Goal: Task Accomplishment & Management: Use online tool/utility

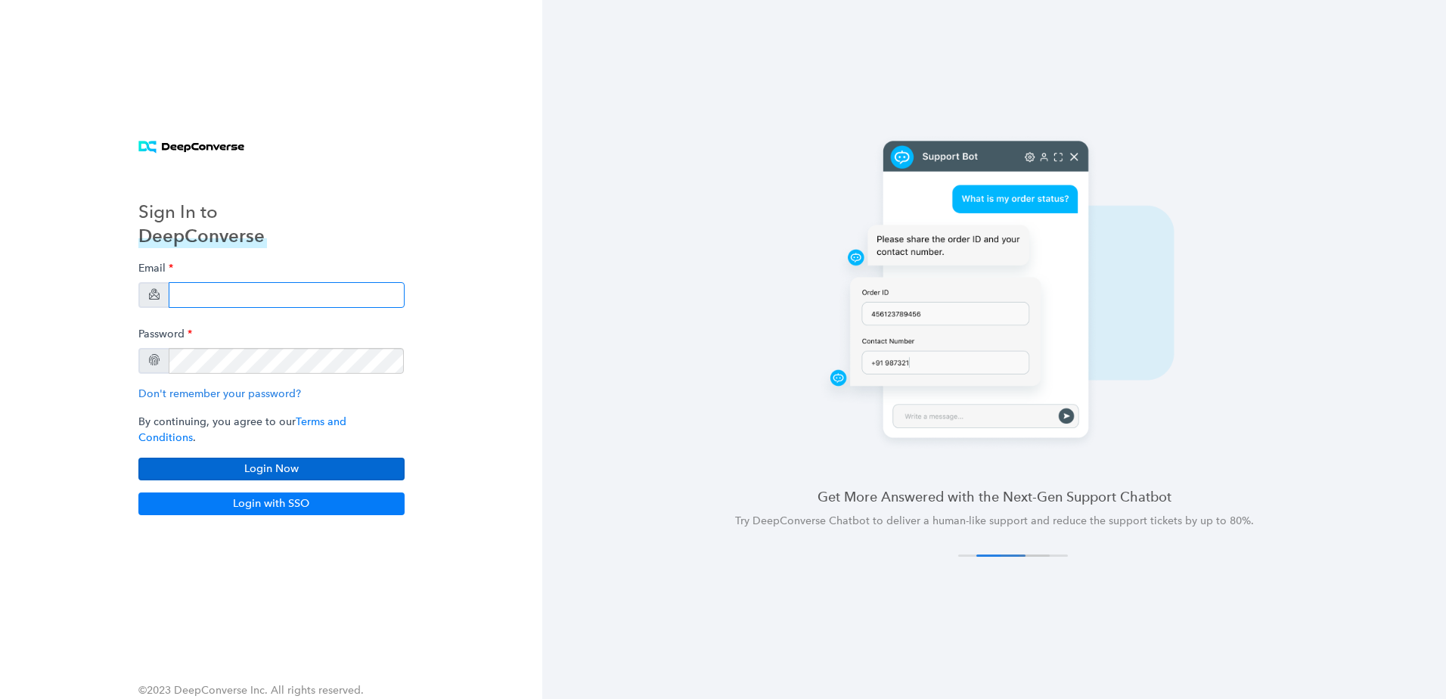
type input "[EMAIL_ADDRESS][DOMAIN_NAME]"
click at [256, 466] on button "Login Now" at bounding box center [271, 469] width 266 height 23
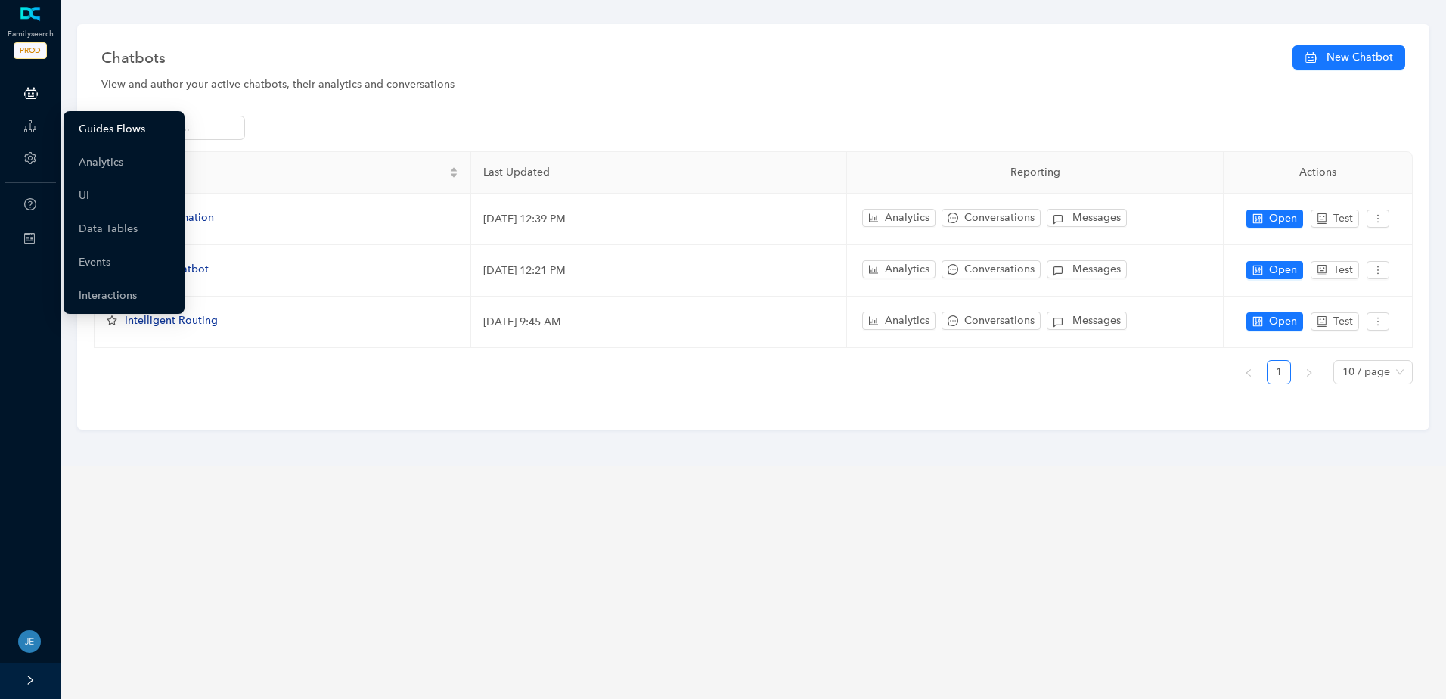
click at [103, 130] on link "Guides Flows" at bounding box center [112, 129] width 67 height 30
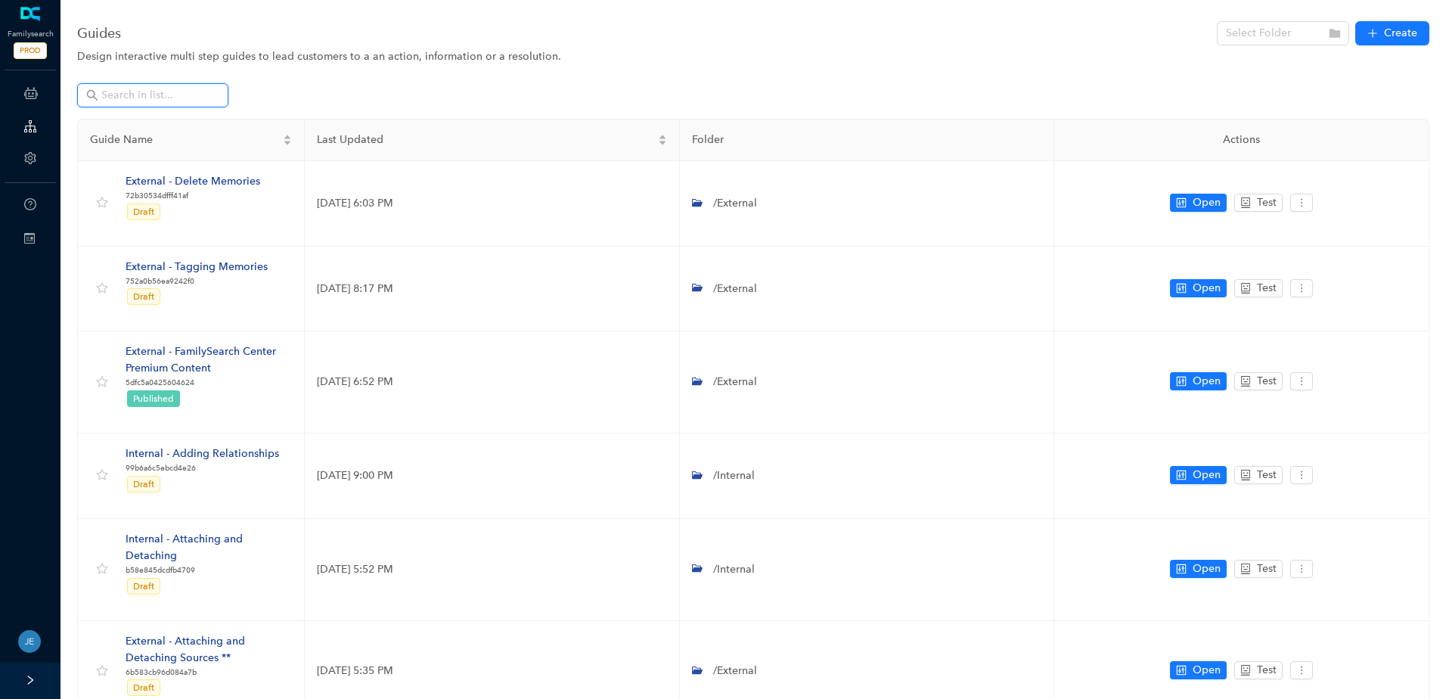
click at [131, 98] on input "text" at bounding box center [154, 95] width 106 height 17
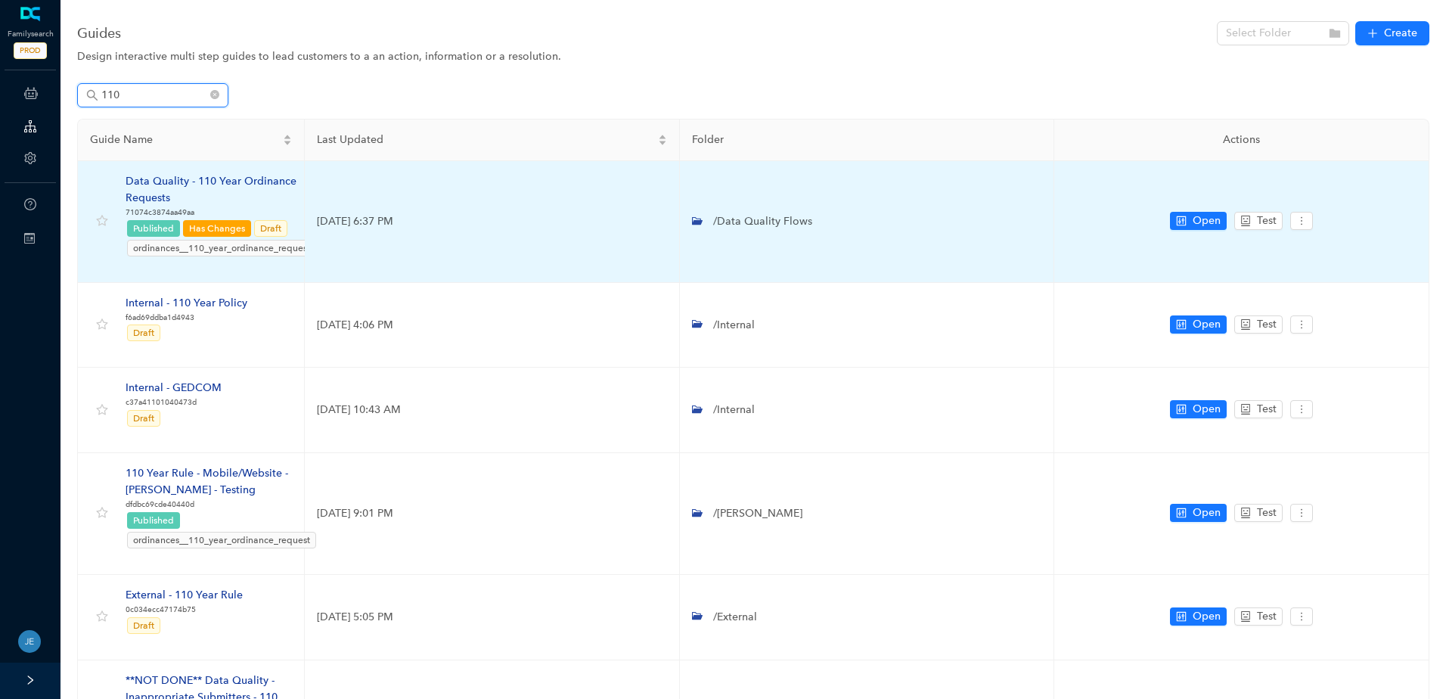
type input "110"
click at [163, 177] on div "Data Quality - 110 Year Ordinance Requests" at bounding box center [222, 189] width 192 height 33
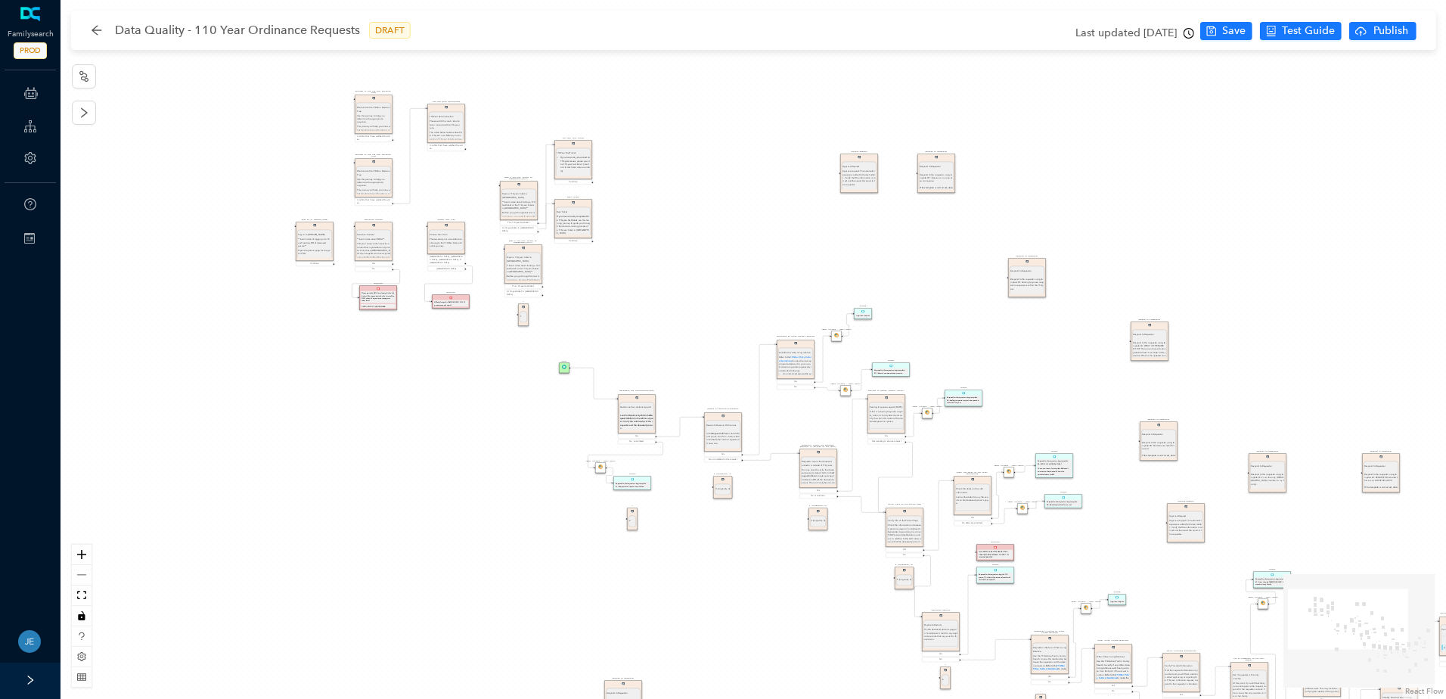
drag, startPoint x: 247, startPoint y: 300, endPoint x: 492, endPoint y: 482, distance: 304.9
click at [492, 482] on div "Approve Request Approve Request Approve request. The automatic response is adde…" at bounding box center [754, 349] width 1386 height 699
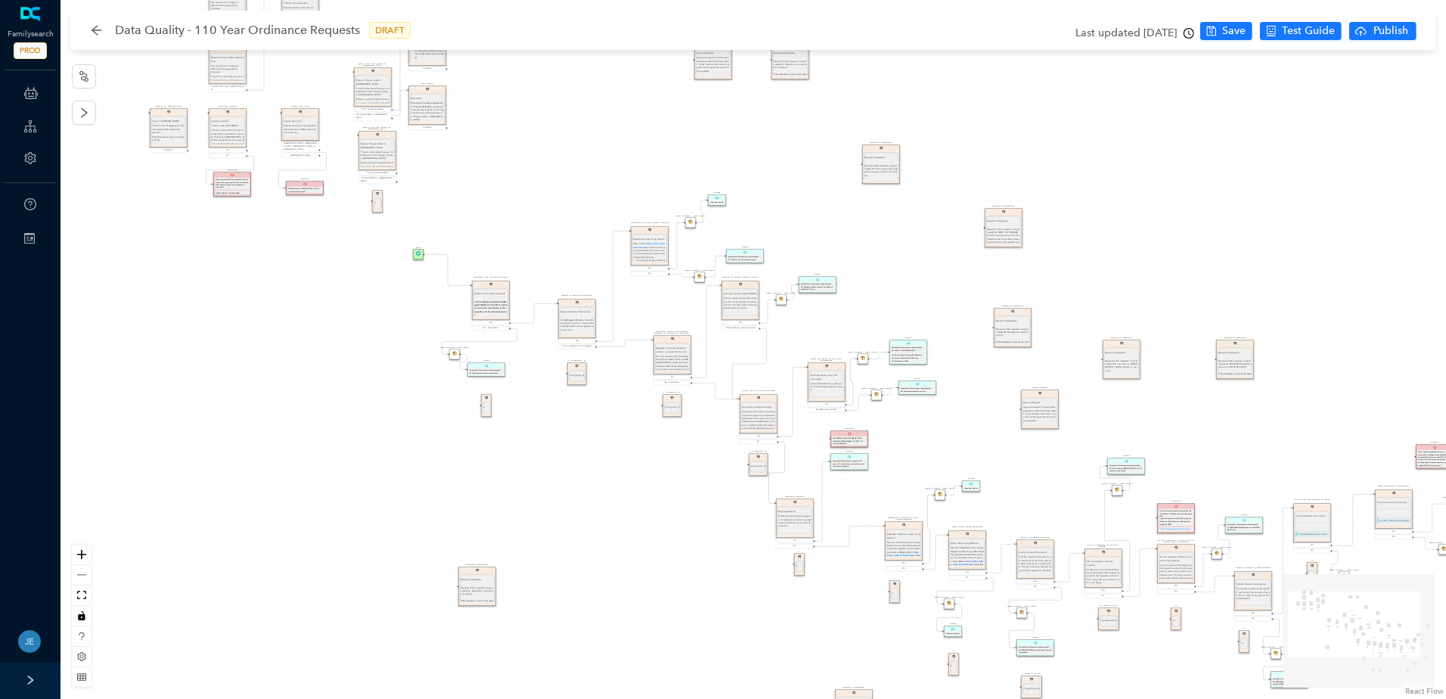
drag, startPoint x: 481, startPoint y: 523, endPoint x: 335, endPoint y: 410, distance: 184.9
click at [335, 410] on div "Approve Request Approve Request Approve request. The automatic response is adde…" at bounding box center [754, 349] width 1386 height 699
click at [99, 30] on icon "arrow-left" at bounding box center [97, 30] width 10 height 10
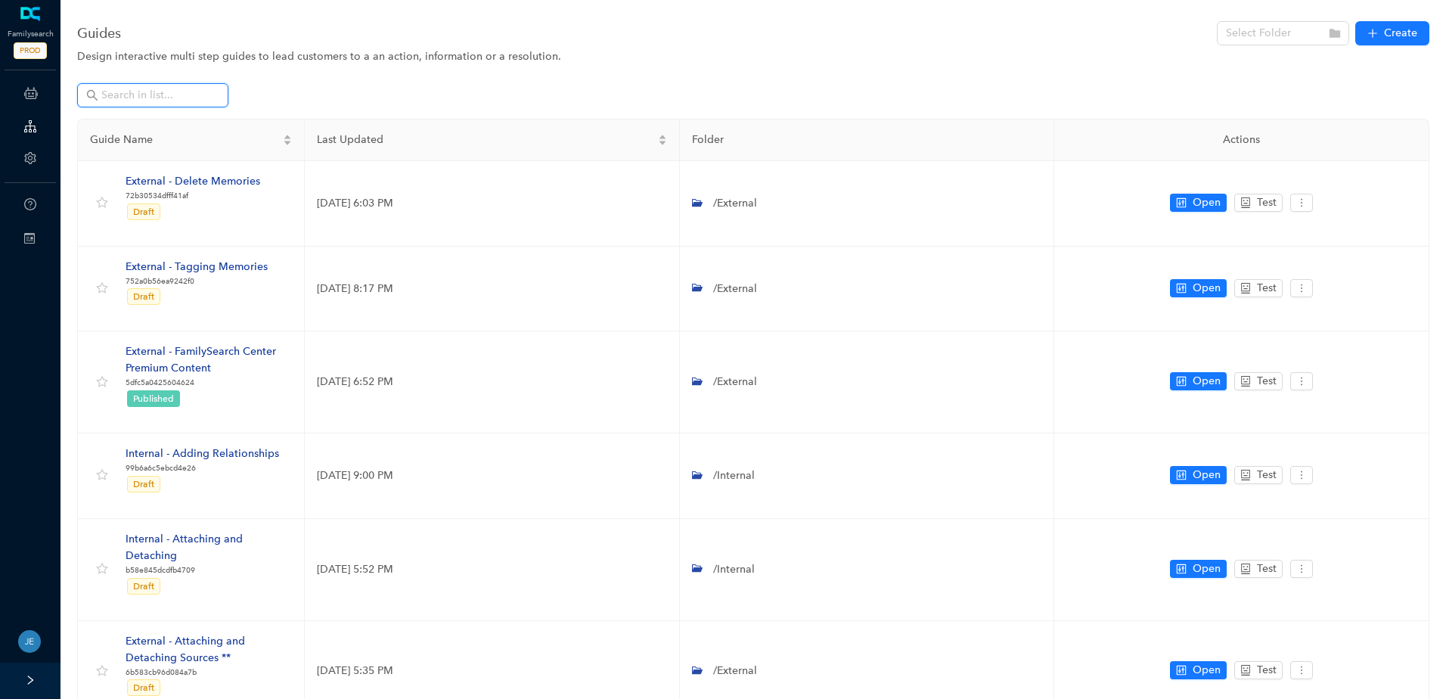
click at [123, 93] on input "text" at bounding box center [154, 95] width 106 height 17
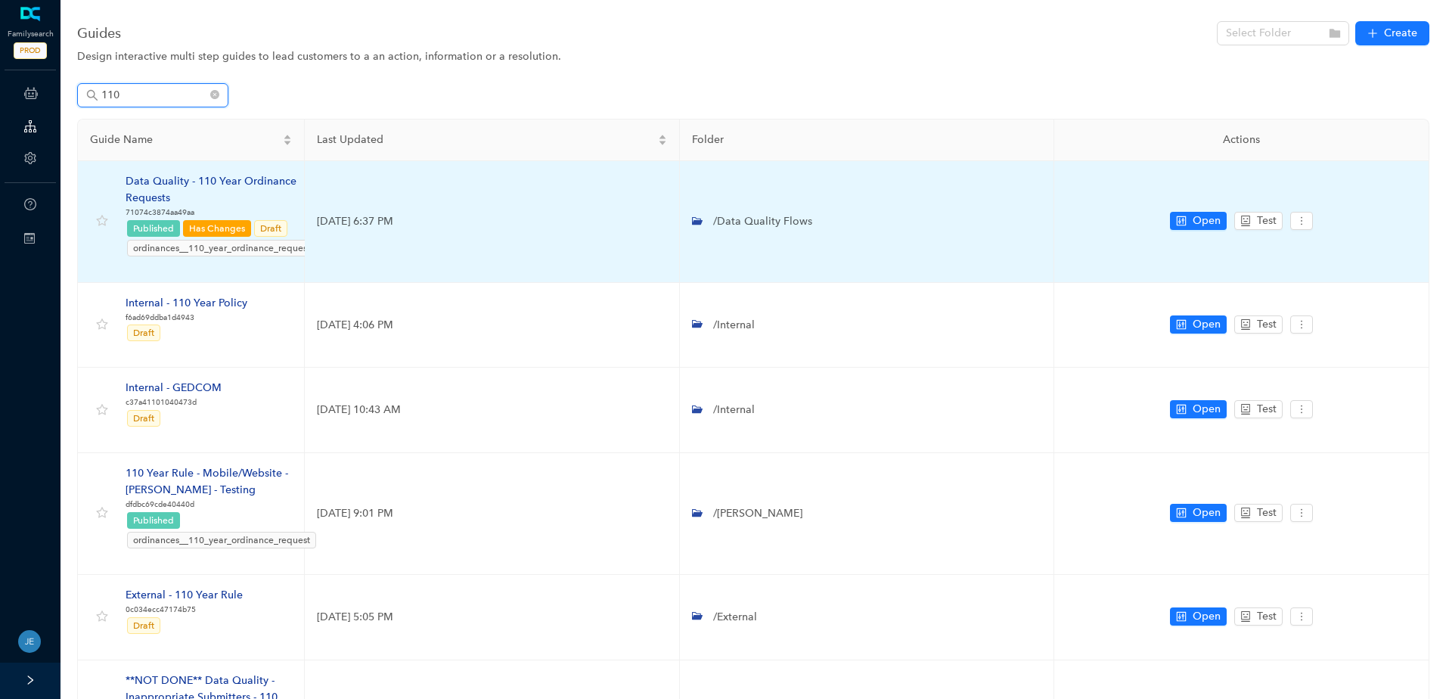
type input "110"
click at [208, 176] on div "Data Quality - 110 Year Ordinance Requests" at bounding box center [222, 189] width 192 height 33
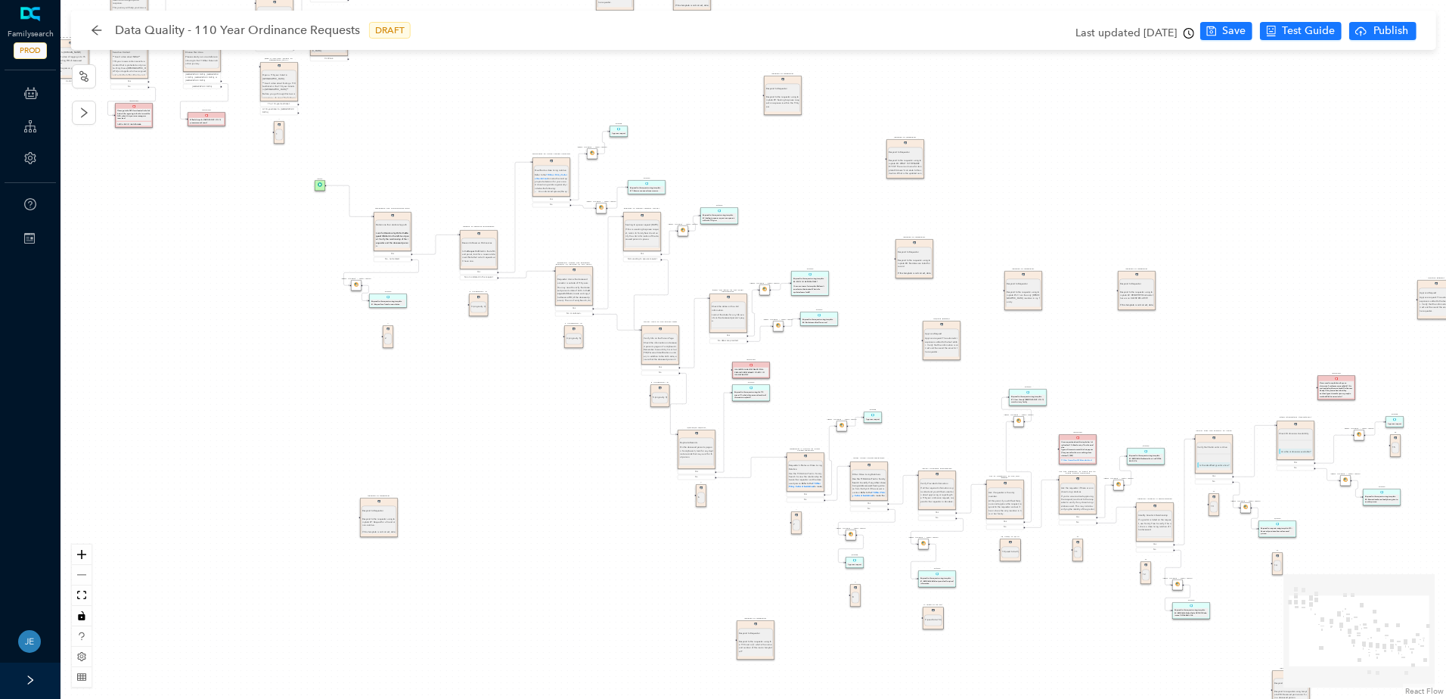
click at [567, 508] on div "Approve Request Approve Request Approve request. The automatic response is adde…" at bounding box center [754, 349] width 1386 height 699
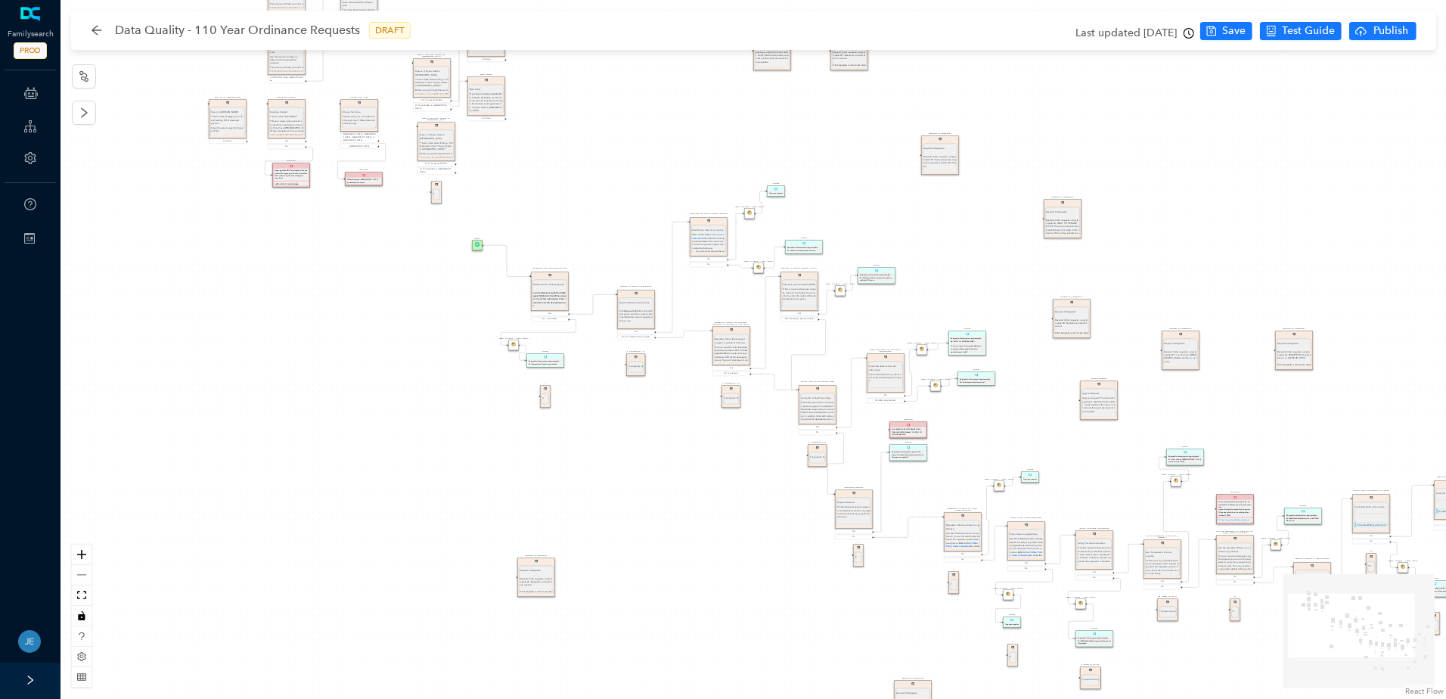
drag, startPoint x: 533, startPoint y: 496, endPoint x: 691, endPoint y: 480, distance: 158.1
click at [691, 480] on div "Approve Request Approve Request Approve request. The automatic response is adde…" at bounding box center [754, 349] width 1386 height 699
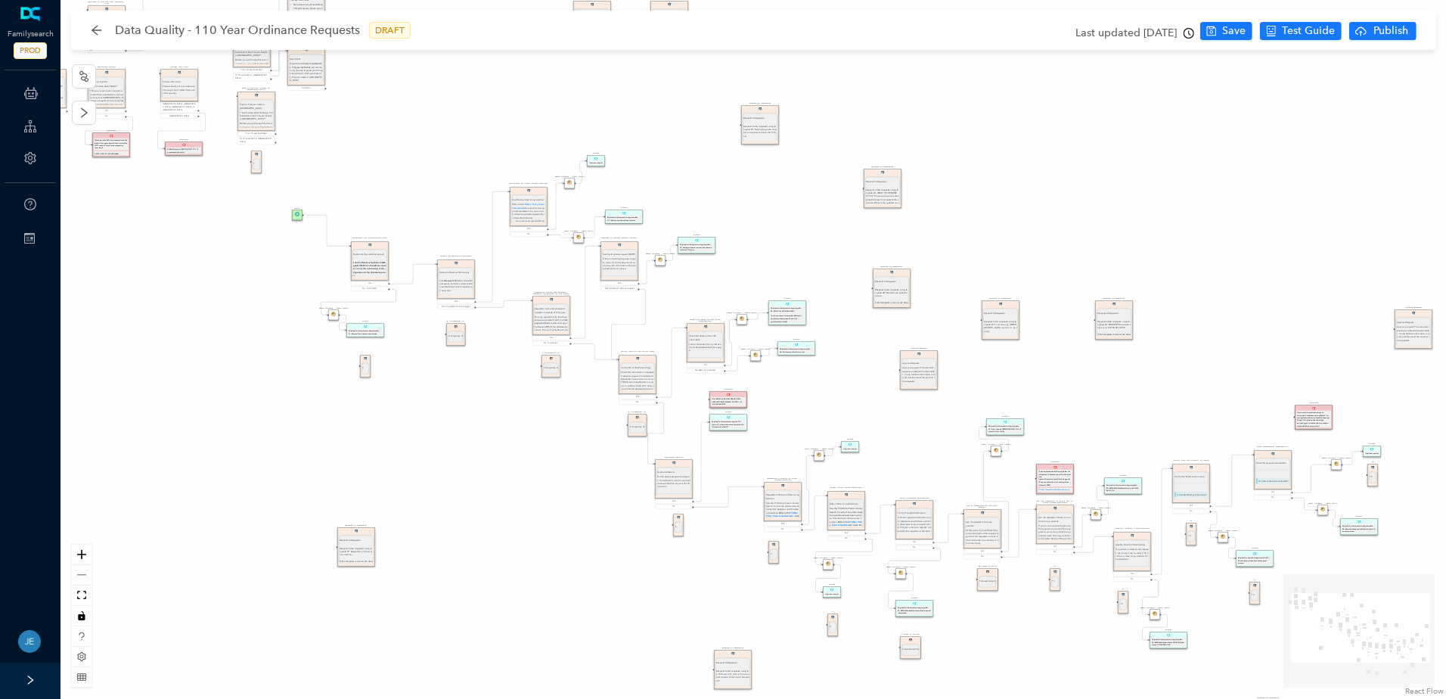
drag, startPoint x: 666, startPoint y: 173, endPoint x: 486, endPoint y: 143, distance: 182.6
click at [486, 143] on div "Approve Request Approve Request Approve request. The automatic response is adde…" at bounding box center [754, 349] width 1386 height 699
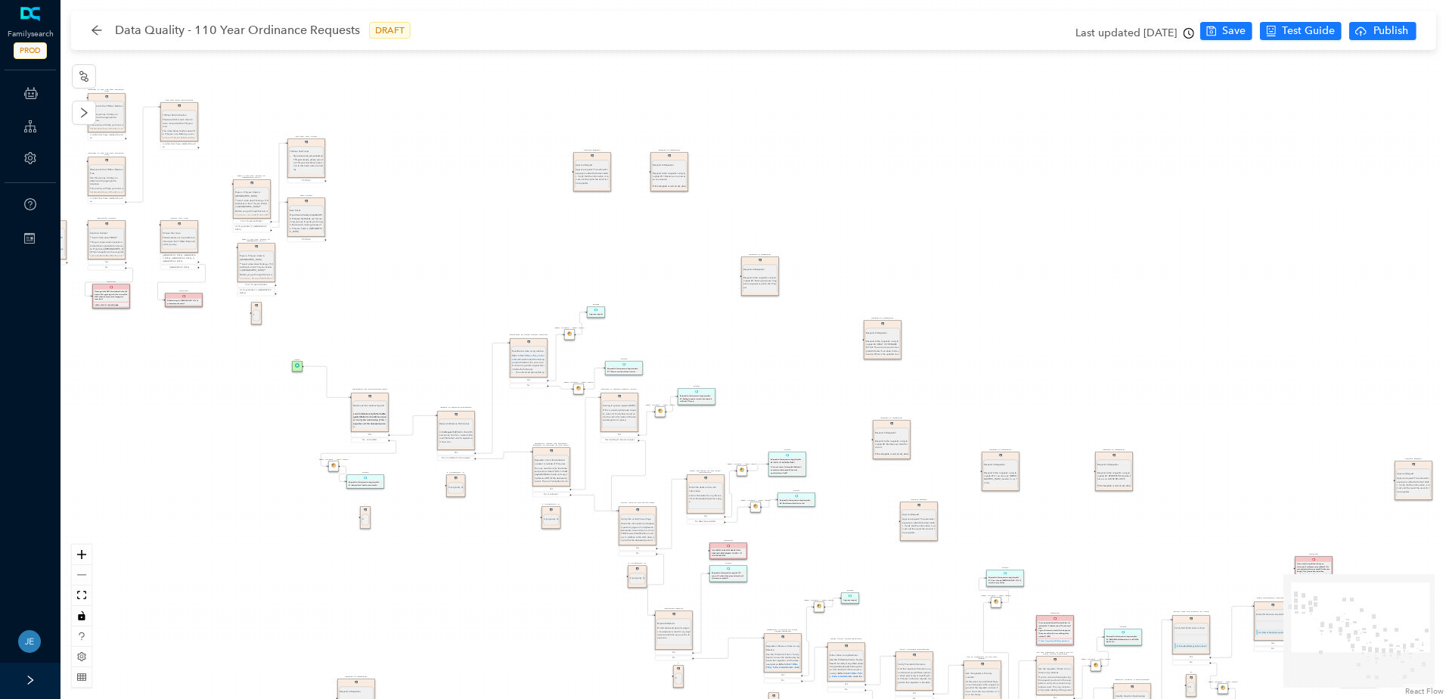
click at [422, 521] on div "Approve Request Approve Request Approve request. The automatic response is adde…" at bounding box center [754, 349] width 1386 height 699
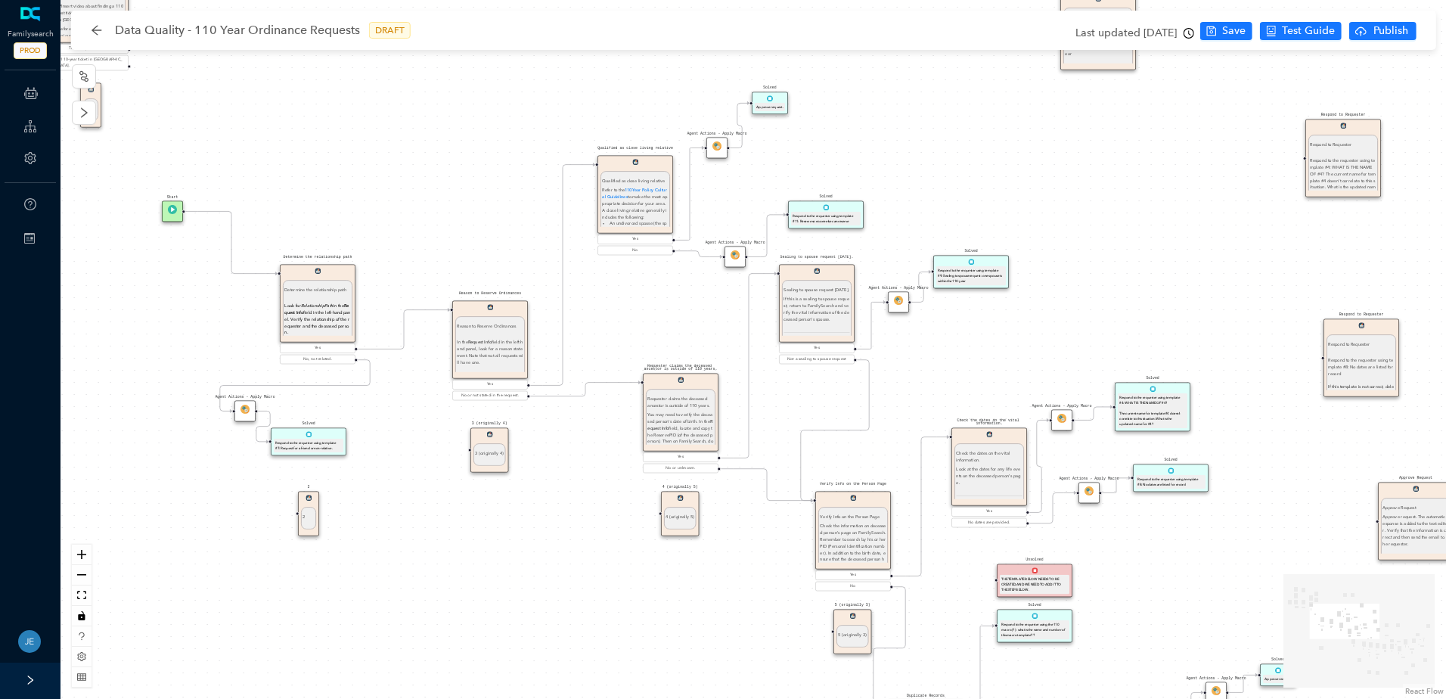
click at [315, 519] on div "2" at bounding box center [308, 518] width 15 height 23
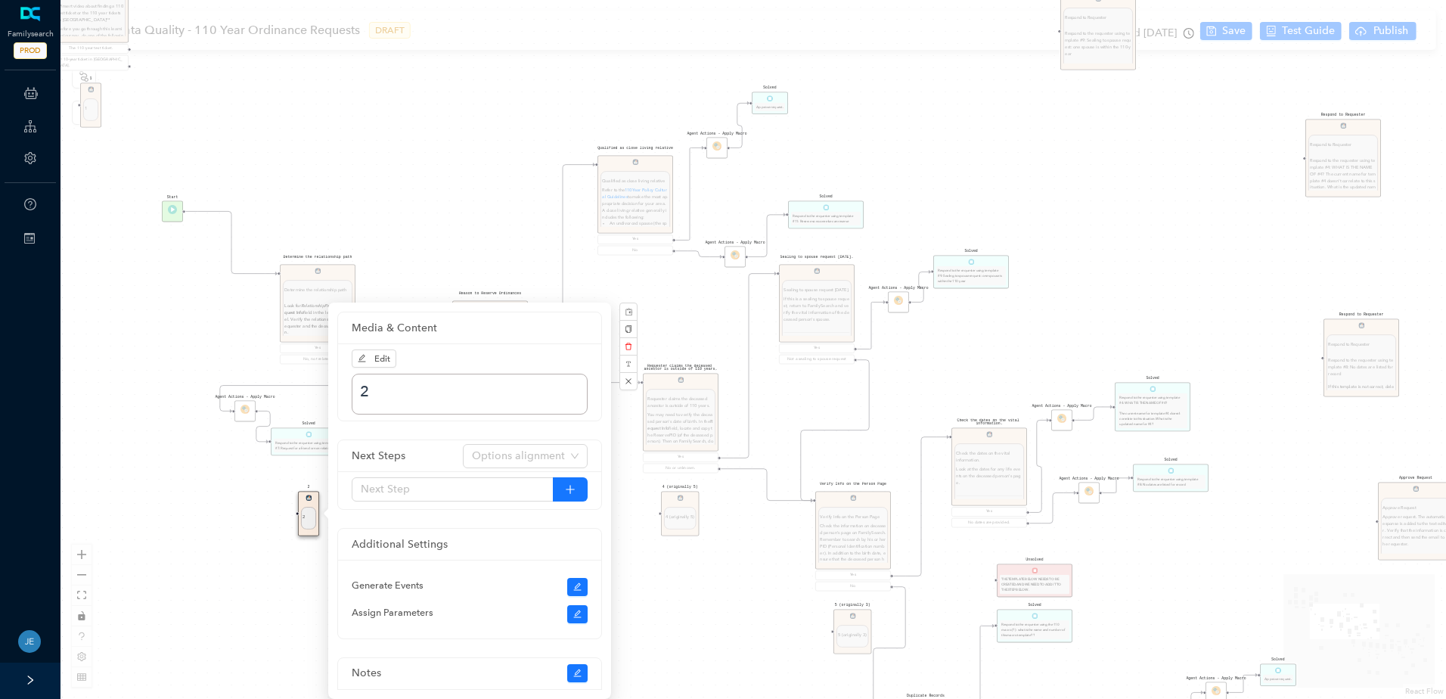
click at [250, 481] on div "Approve Request Approve Request Approve request. The automatic response is adde…" at bounding box center [754, 349] width 1386 height 699
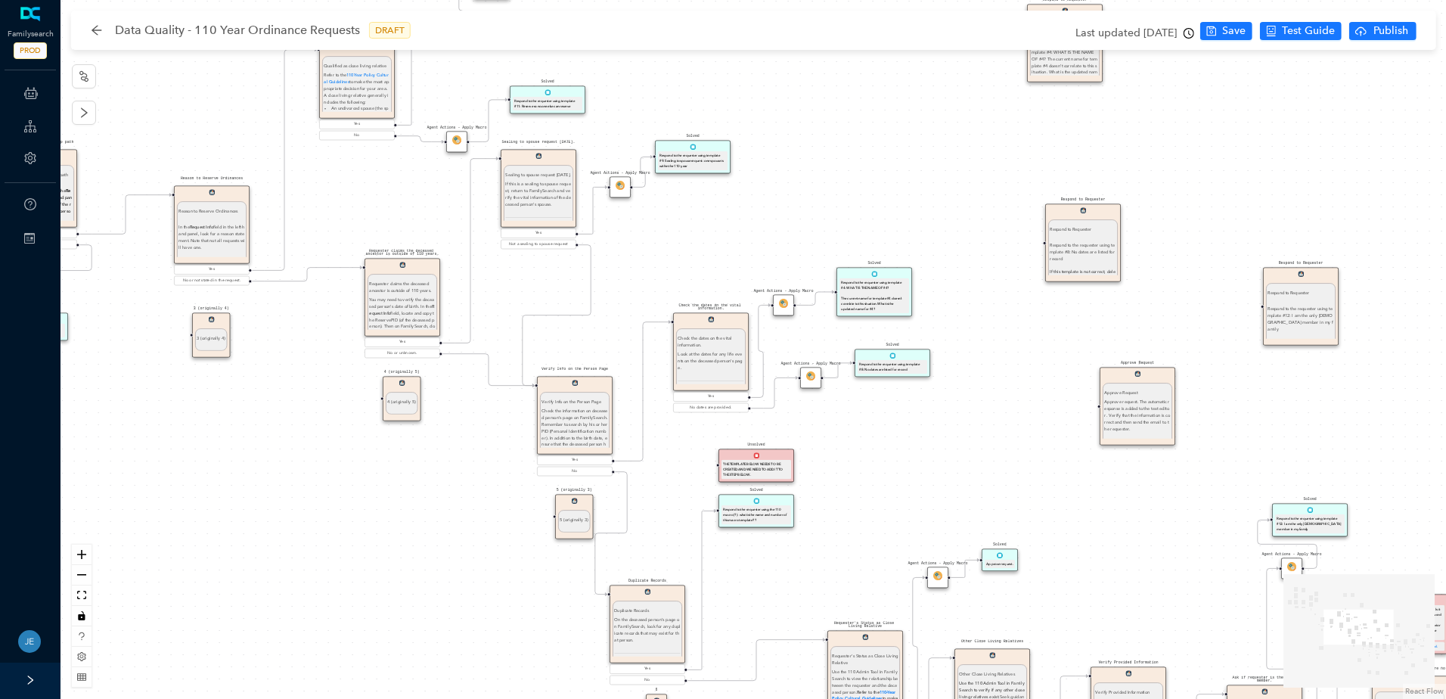
drag, startPoint x: 745, startPoint y: 605, endPoint x: 467, endPoint y: 490, distance: 301.2
click at [467, 490] on div "Approve Request Approve Request Approve request. The automatic response is adde…" at bounding box center [754, 349] width 1386 height 699
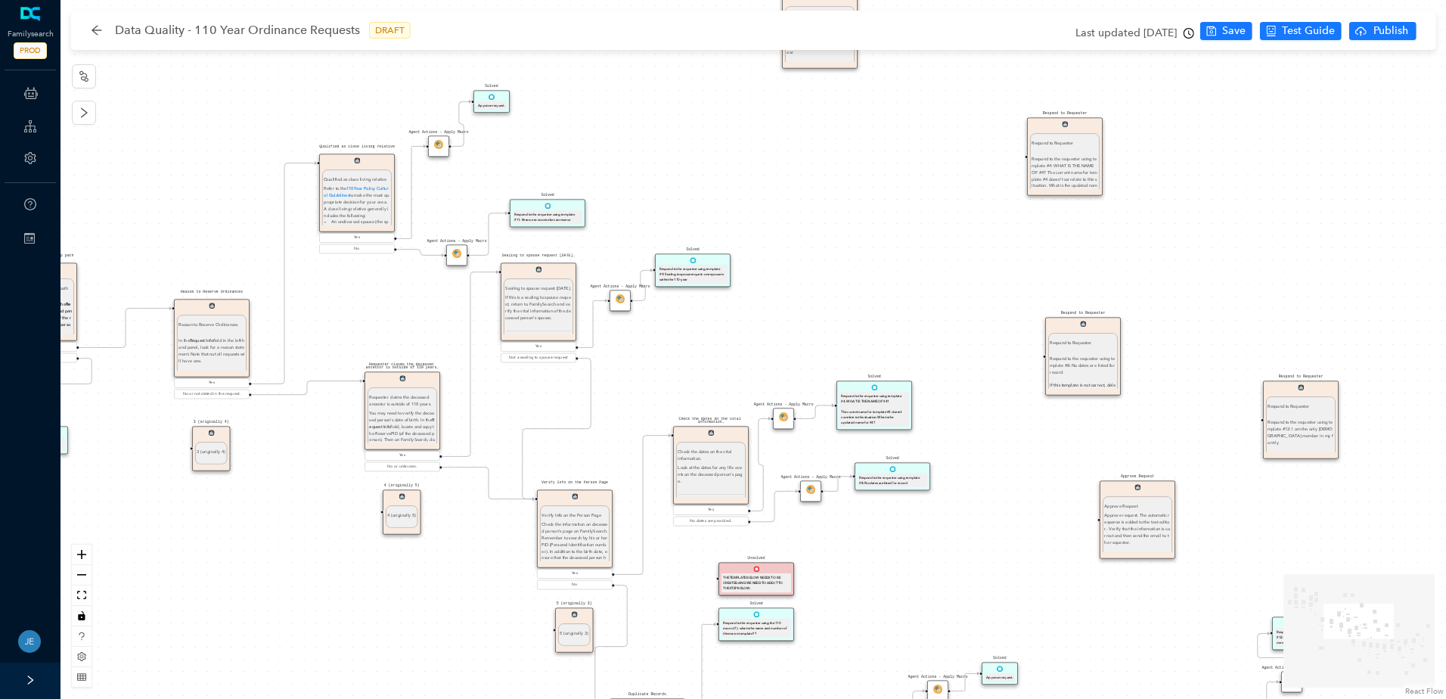
click at [643, 656] on div "Approve Request Approve Request Approve request. The automatic response is adde…" at bounding box center [754, 349] width 1386 height 699
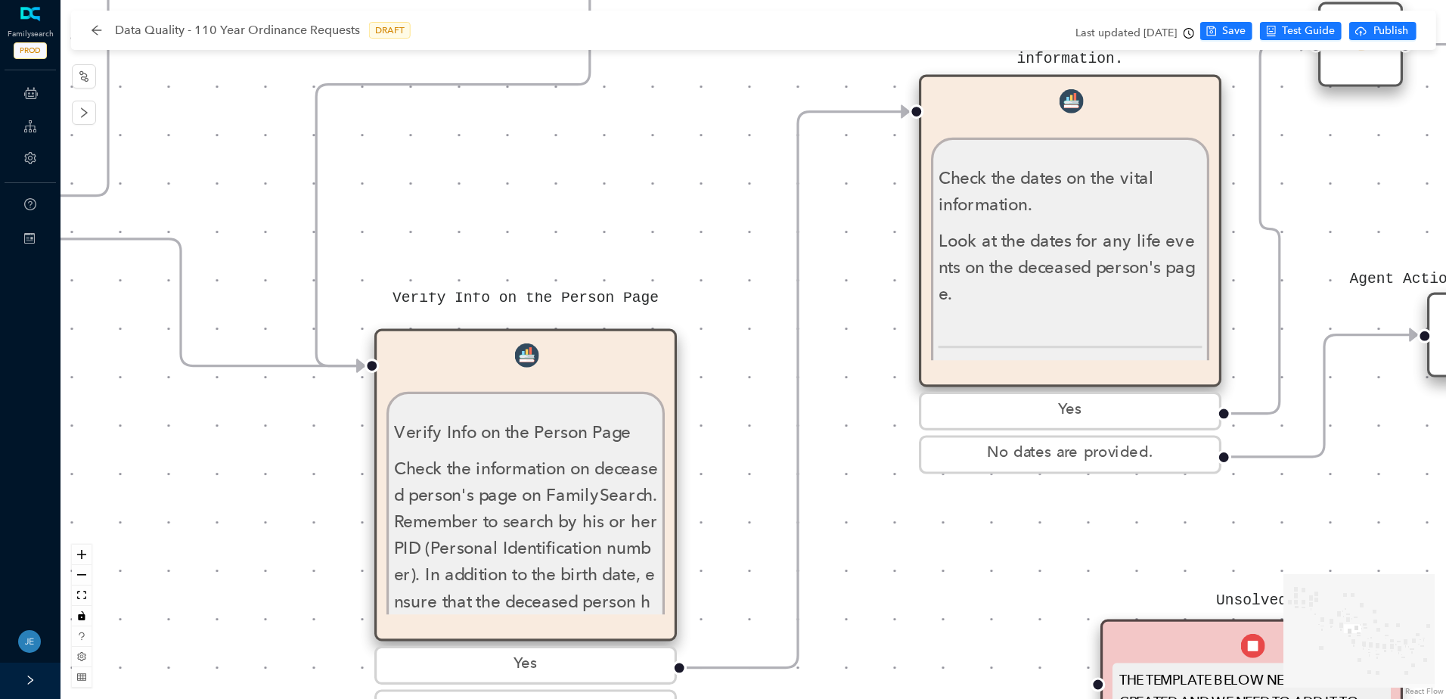
drag, startPoint x: 928, startPoint y: 135, endPoint x: 1167, endPoint y: -79, distance: 320.9
click at [1167, 0] on html "Familysearch PROD ChatBots & Ticket Automations Guide Account Help Switch Sites…" at bounding box center [723, 349] width 1446 height 699
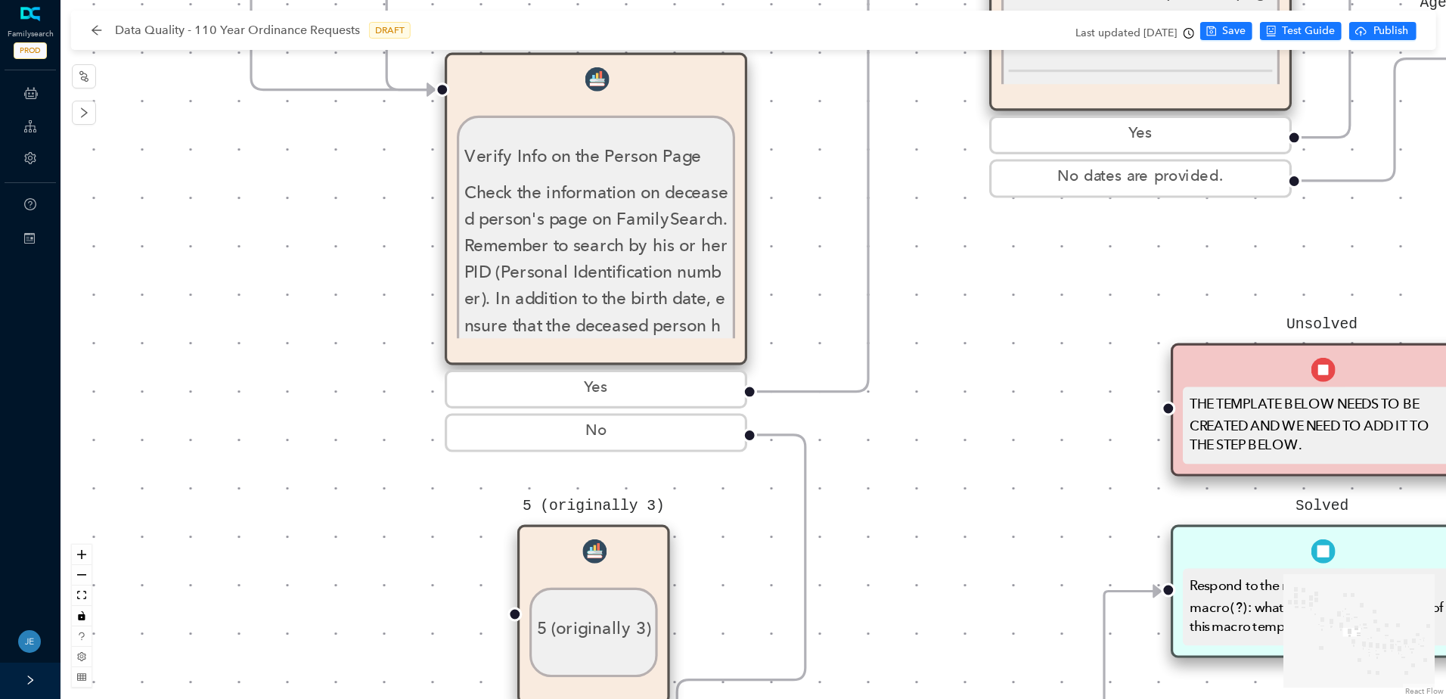
drag, startPoint x: 922, startPoint y: 603, endPoint x: 1046, endPoint y: 523, distance: 147.3
click at [1025, 146] on div "Approve Request Approve Request Approve request. The automatic response is adde…" at bounding box center [754, 349] width 1386 height 699
click at [1024, 143] on div "Approve Request Approve Request Approve request. The automatic response is adde…" at bounding box center [754, 349] width 1386 height 699
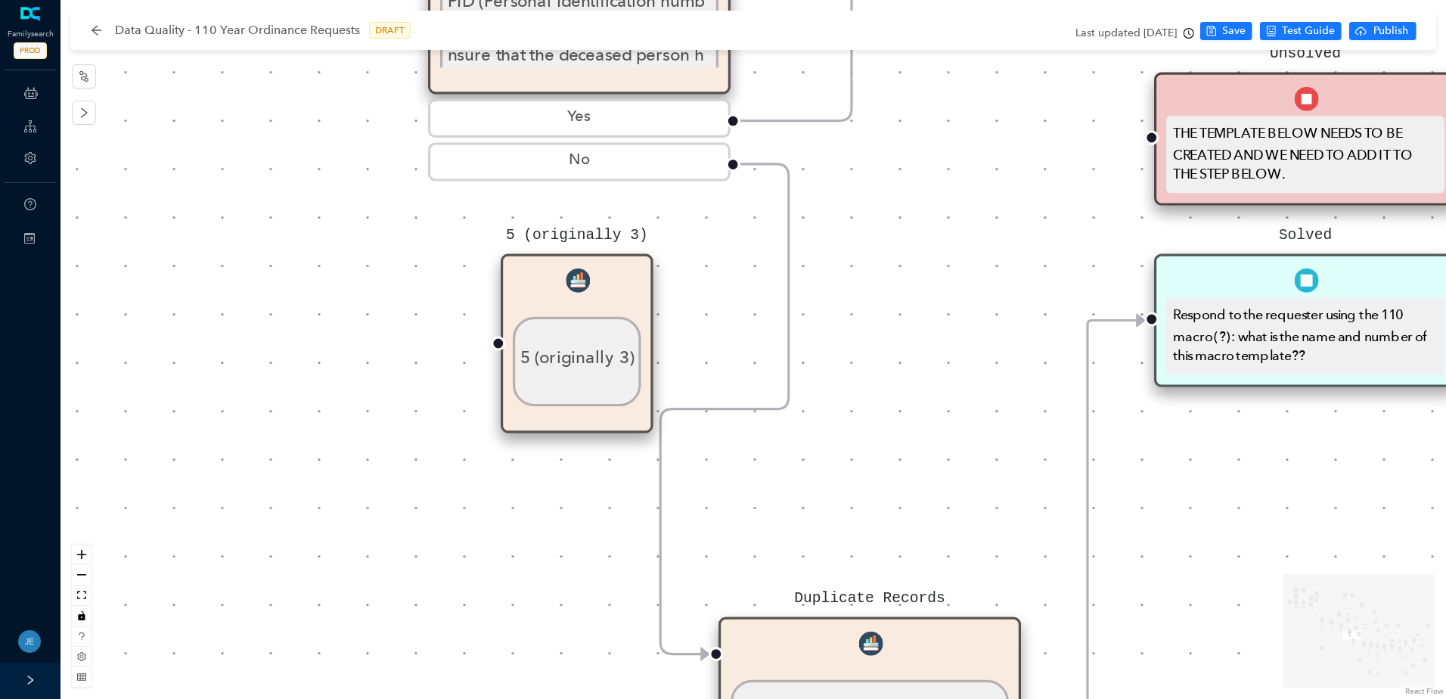
drag, startPoint x: 1023, startPoint y: 539, endPoint x: 974, endPoint y: 445, distance: 106.6
click at [974, 445] on div "Approve Request Approve Request Approve request. The automatic response is adde…" at bounding box center [754, 349] width 1386 height 699
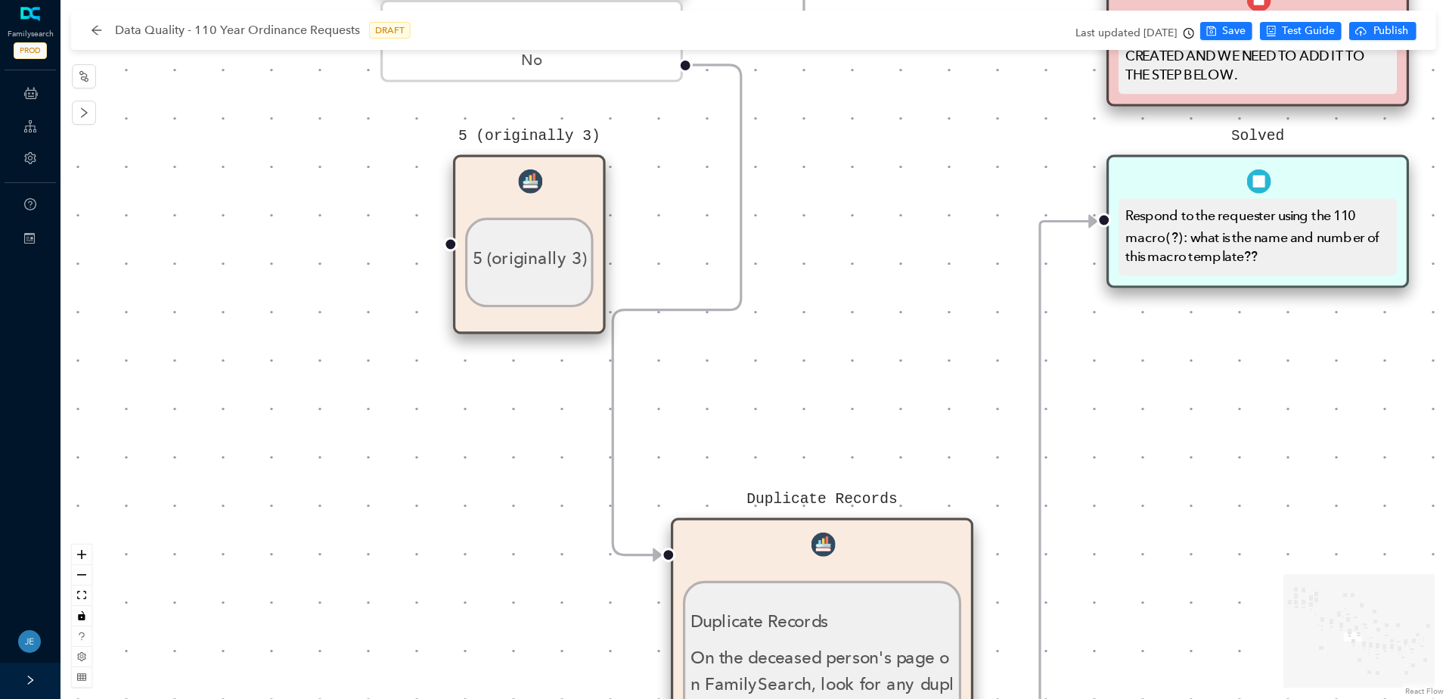
drag, startPoint x: 1203, startPoint y: 486, endPoint x: 1127, endPoint y: 377, distance: 132.6
click at [1132, 385] on div "Approve Request Approve Request Approve request. The automatic response is adde…" at bounding box center [754, 349] width 1386 height 699
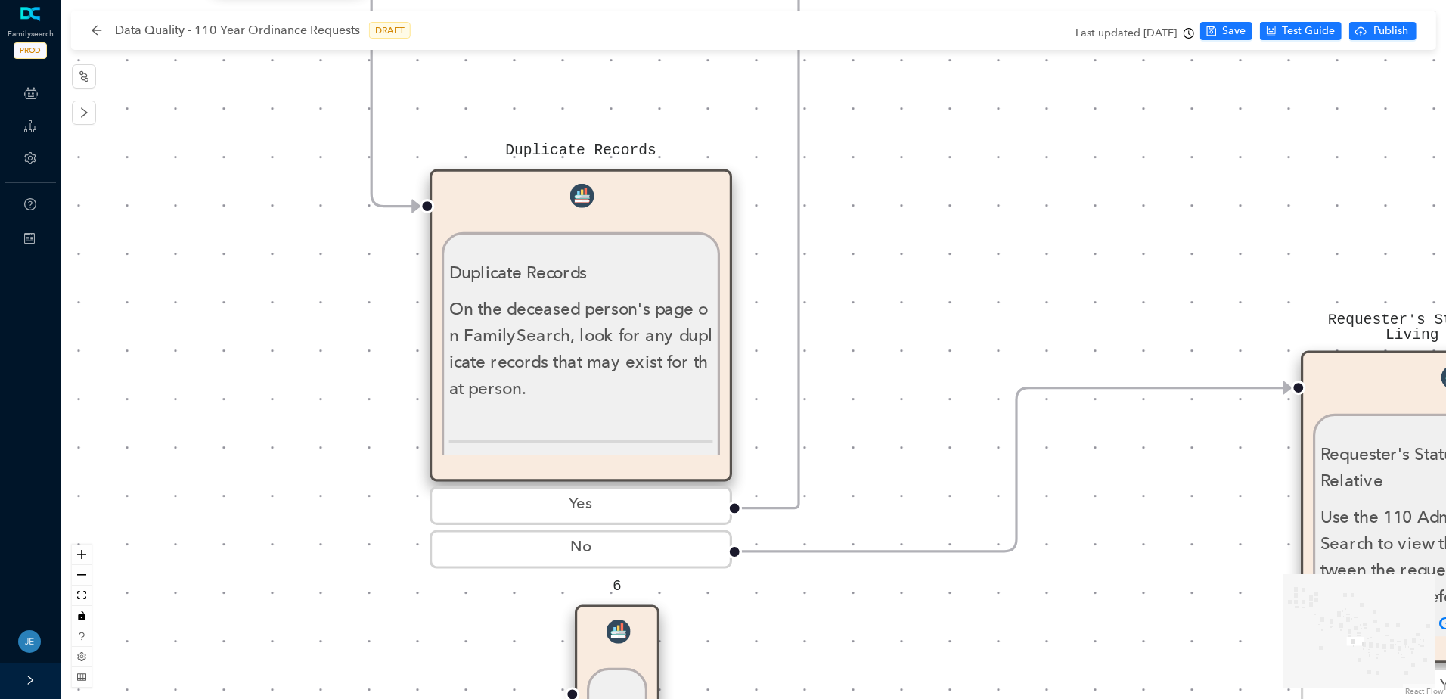
drag, startPoint x: 1048, startPoint y: 229, endPoint x: 1043, endPoint y: 223, distance: 8.0
click at [1043, 223] on div "Approve Request Approve Request Approve request. The automatic response is adde…" at bounding box center [754, 349] width 1386 height 699
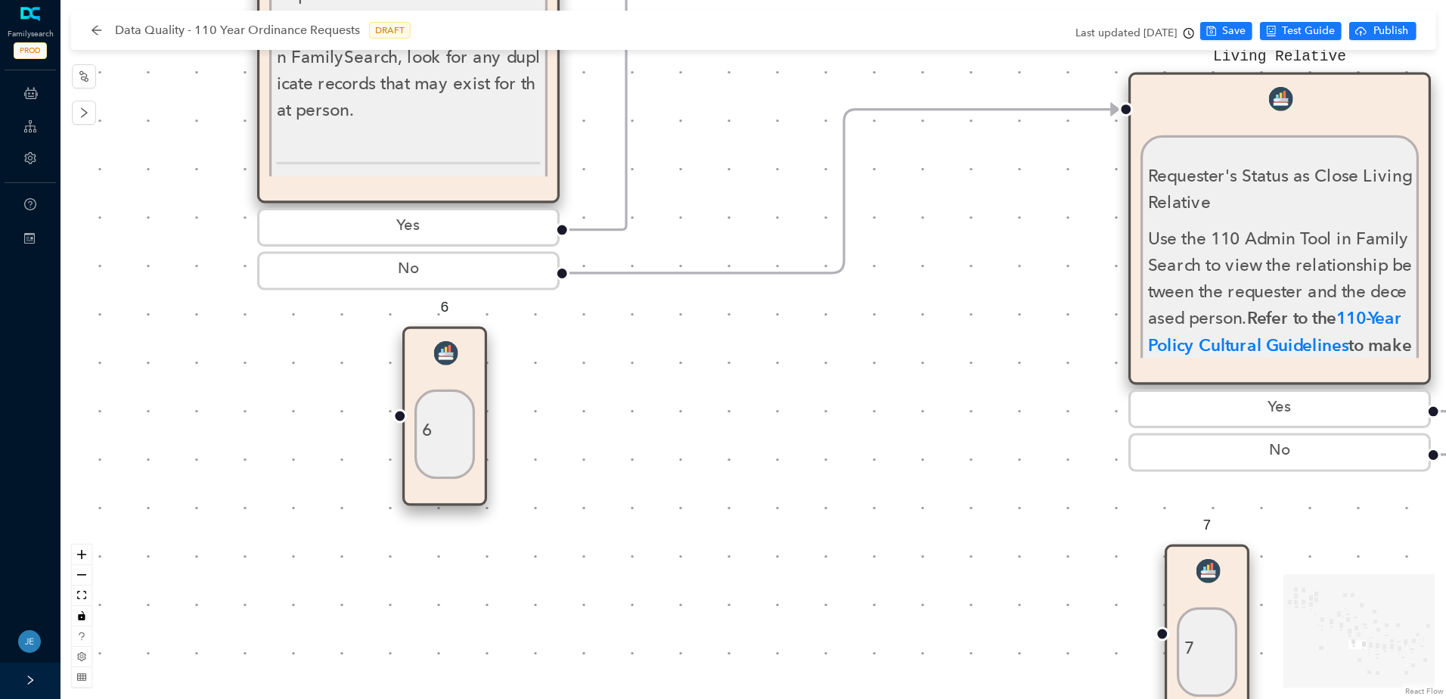
drag, startPoint x: 1104, startPoint y: 610, endPoint x: 554, endPoint y: 384, distance: 595.1
click at [750, 354] on div "Approve Request Approve Request Approve request. The automatic response is adde…" at bounding box center [754, 349] width 1386 height 699
click at [570, 383] on div "Approve Request Approve Request Approve request. The automatic response is adde…" at bounding box center [754, 349] width 1386 height 699
click at [556, 385] on div "Approve Request Approve Request Approve request. The automatic response is adde…" at bounding box center [754, 349] width 1386 height 699
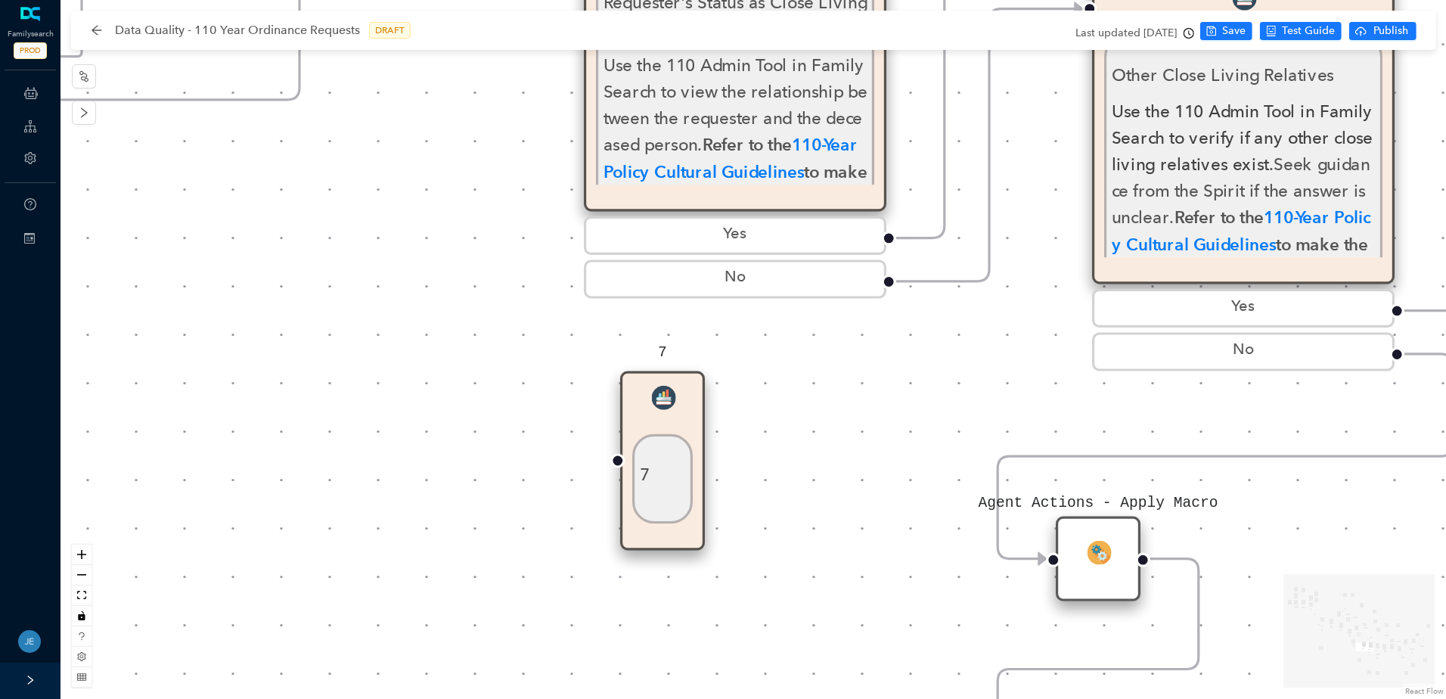
drag, startPoint x: 1139, startPoint y: 671, endPoint x: 750, endPoint y: 352, distance: 503.7
click at [773, 374] on div "Approve Request Approve Request Approve request. The automatic response is adde…" at bounding box center [754, 349] width 1386 height 699
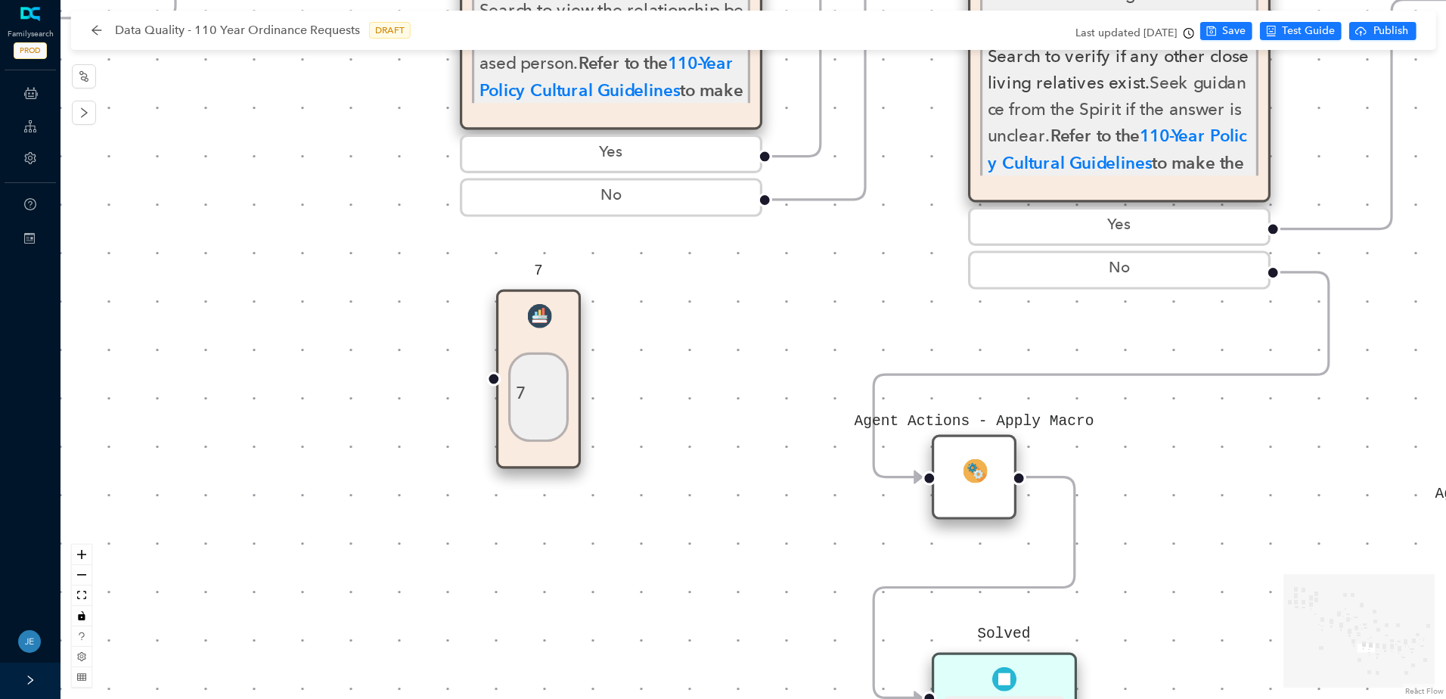
drag, startPoint x: 745, startPoint y: 347, endPoint x: 1217, endPoint y: 453, distance: 483.8
click at [744, 346] on div "Approve Request Approve Request Approve request. The automatic response is adde…" at bounding box center [754, 349] width 1386 height 699
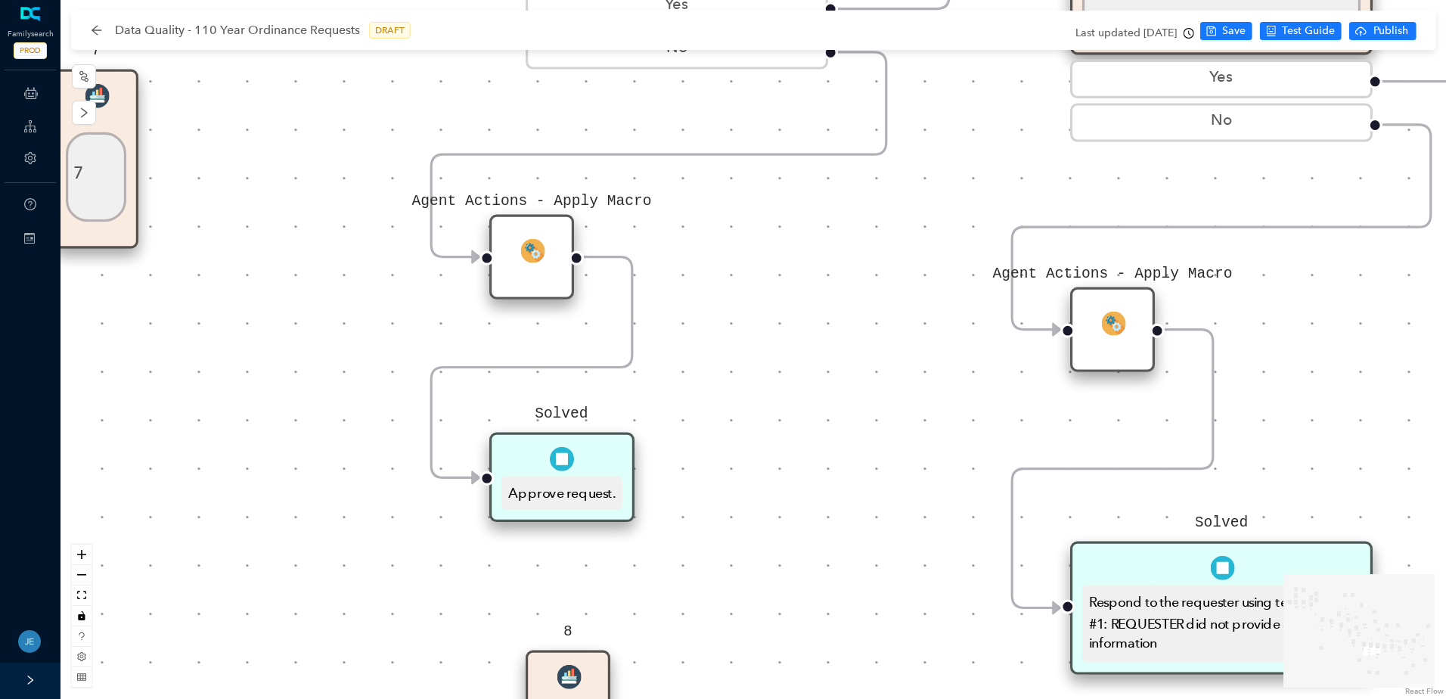
drag, startPoint x: 1052, startPoint y: 312, endPoint x: 862, endPoint y: 281, distance: 191.8
click at [862, 281] on div "Approve Request Approve Request Approve request. The automatic response is adde…" at bounding box center [754, 349] width 1386 height 699
drag, startPoint x: 999, startPoint y: 571, endPoint x: 784, endPoint y: 267, distance: 371.9
click at [784, 267] on div "Approve Request Approve Request Approve request. The automatic response is adde…" at bounding box center [754, 349] width 1386 height 699
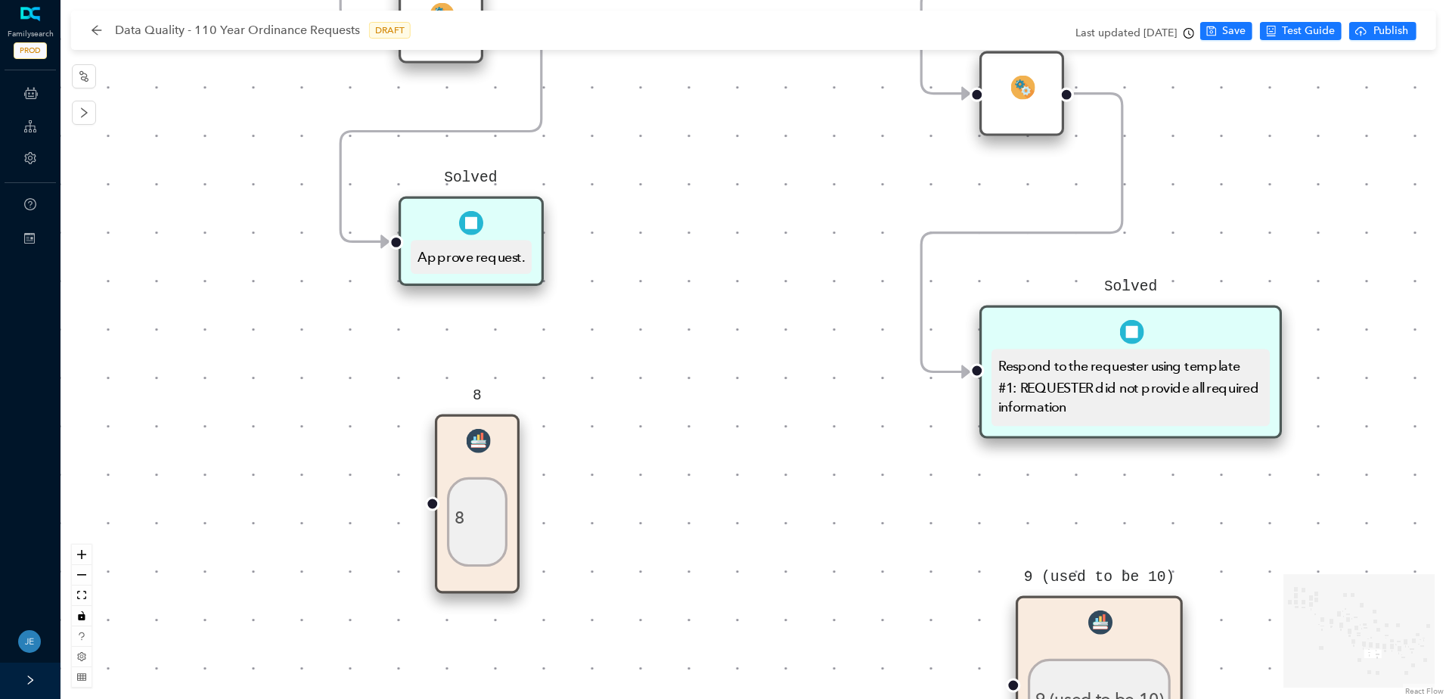
click at [787, 322] on div "Approve Request Approve Request Approve request. The automatic response is adde…" at bounding box center [754, 349] width 1386 height 699
click at [1371, 463] on div "Approve Request Approve Request Approve request. The automatic response is adde…" at bounding box center [754, 349] width 1386 height 699
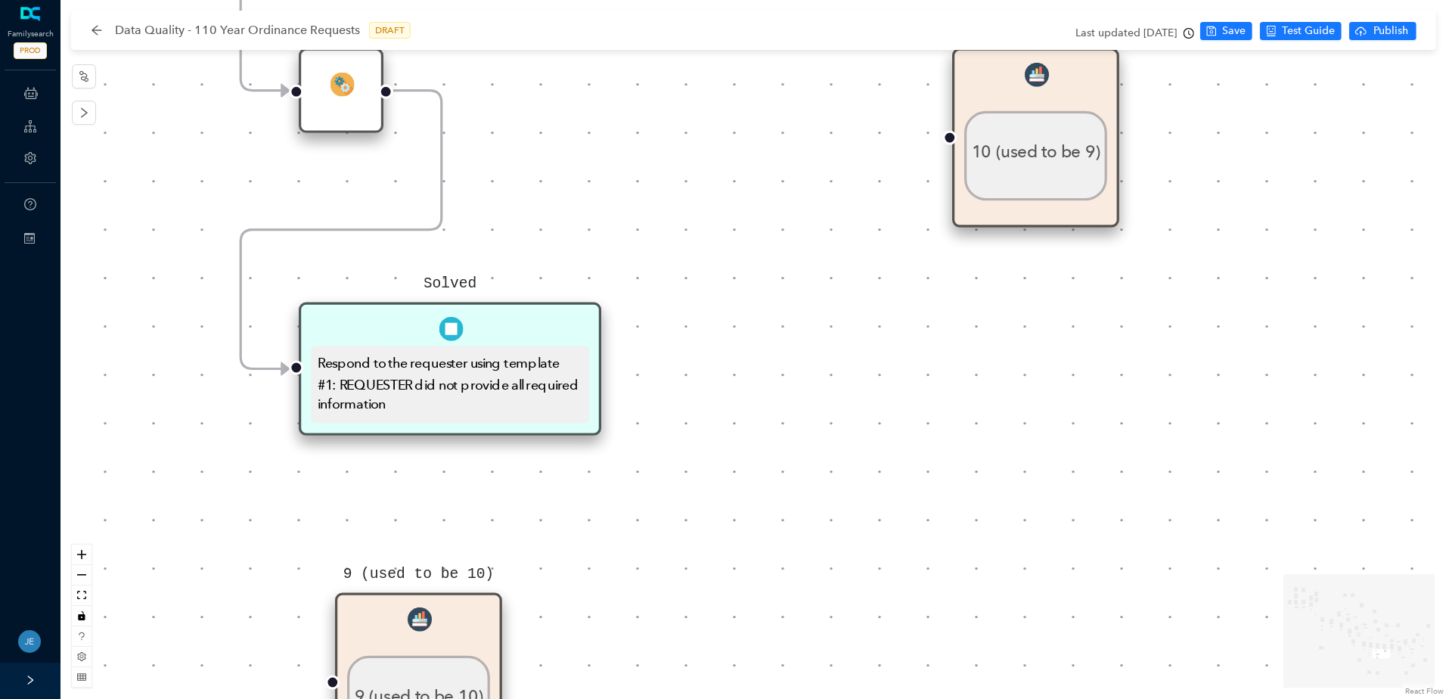
drag, startPoint x: 1139, startPoint y: 430, endPoint x: 697, endPoint y: 466, distance: 443.3
click at [682, 461] on div "Approve Request Approve Request Approve request. The automatic response is adde…" at bounding box center [754, 349] width 1386 height 699
drag, startPoint x: 1344, startPoint y: 246, endPoint x: 1084, endPoint y: 455, distance: 333.0
click at [1084, 455] on div "Approve Request Approve Request Approve request. The automatic response is adde…" at bounding box center [754, 349] width 1386 height 699
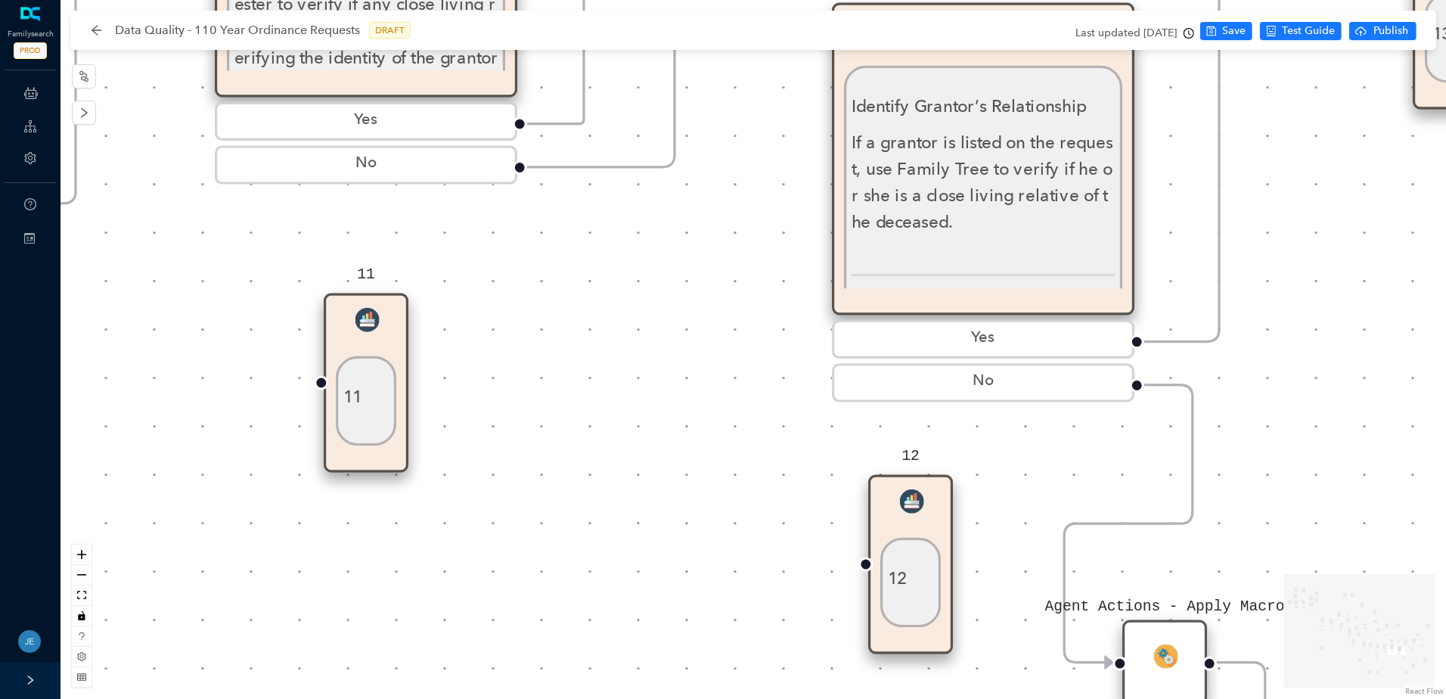
drag, startPoint x: 1293, startPoint y: 181, endPoint x: 344, endPoint y: 216, distance: 949.3
click at [344, 216] on div "Approve Request Approve Request Approve request. The automatic response is adde…" at bounding box center [754, 349] width 1386 height 699
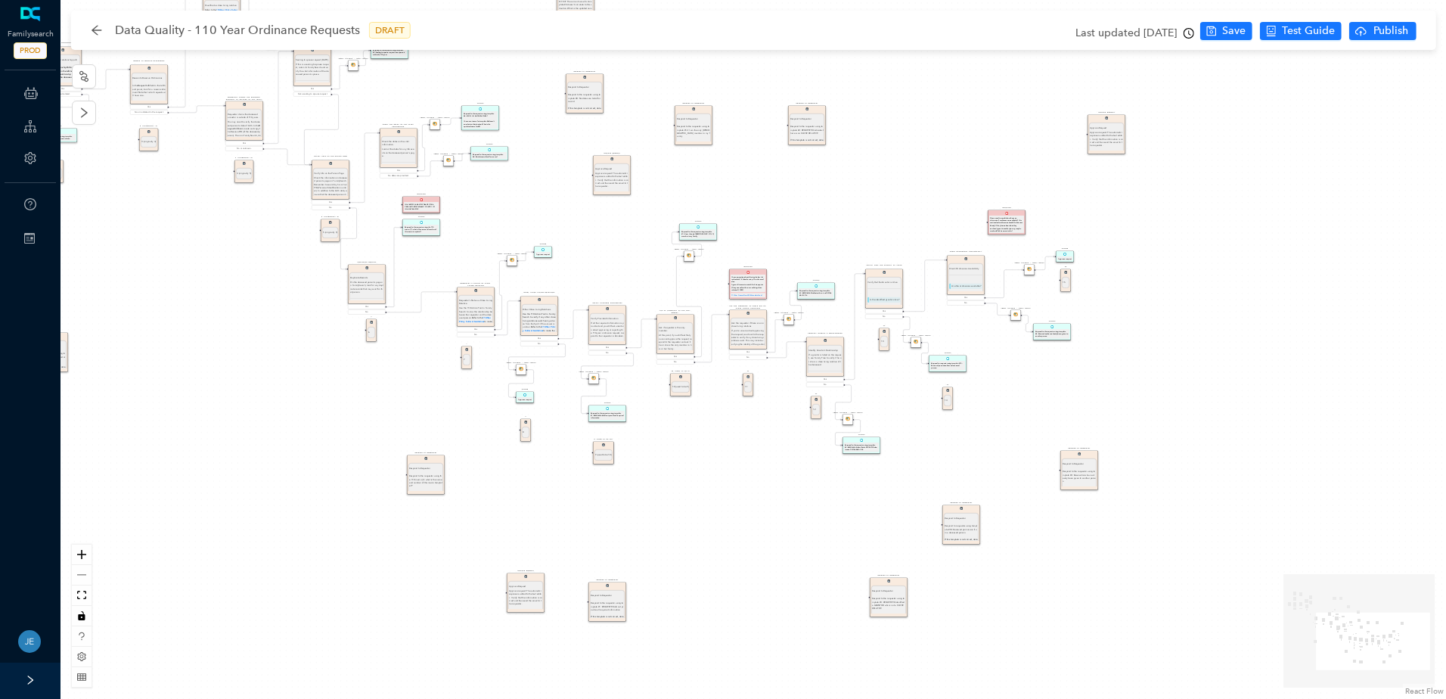
drag, startPoint x: 607, startPoint y: 467, endPoint x: 651, endPoint y: 498, distance: 53.1
click at [651, 498] on div "Approve Request Approve Request Approve request. The automatic response is adde…" at bounding box center [754, 349] width 1386 height 699
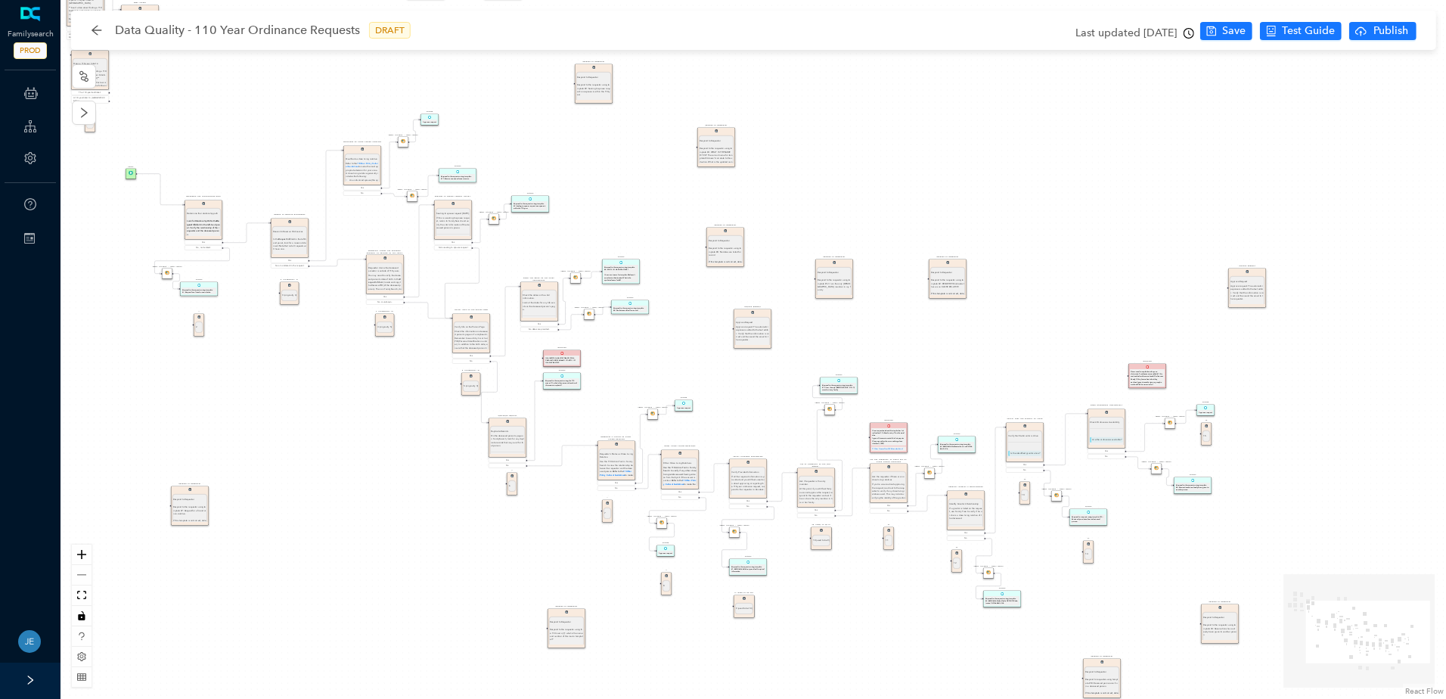
drag, startPoint x: 680, startPoint y: 495, endPoint x: 821, endPoint y: 649, distance: 208.3
click at [821, 649] on div "Approve Request Approve Request Approve request. The automatic response is adde…" at bounding box center [754, 349] width 1386 height 699
click at [1291, 33] on span "Test Guide" at bounding box center [1308, 31] width 53 height 17
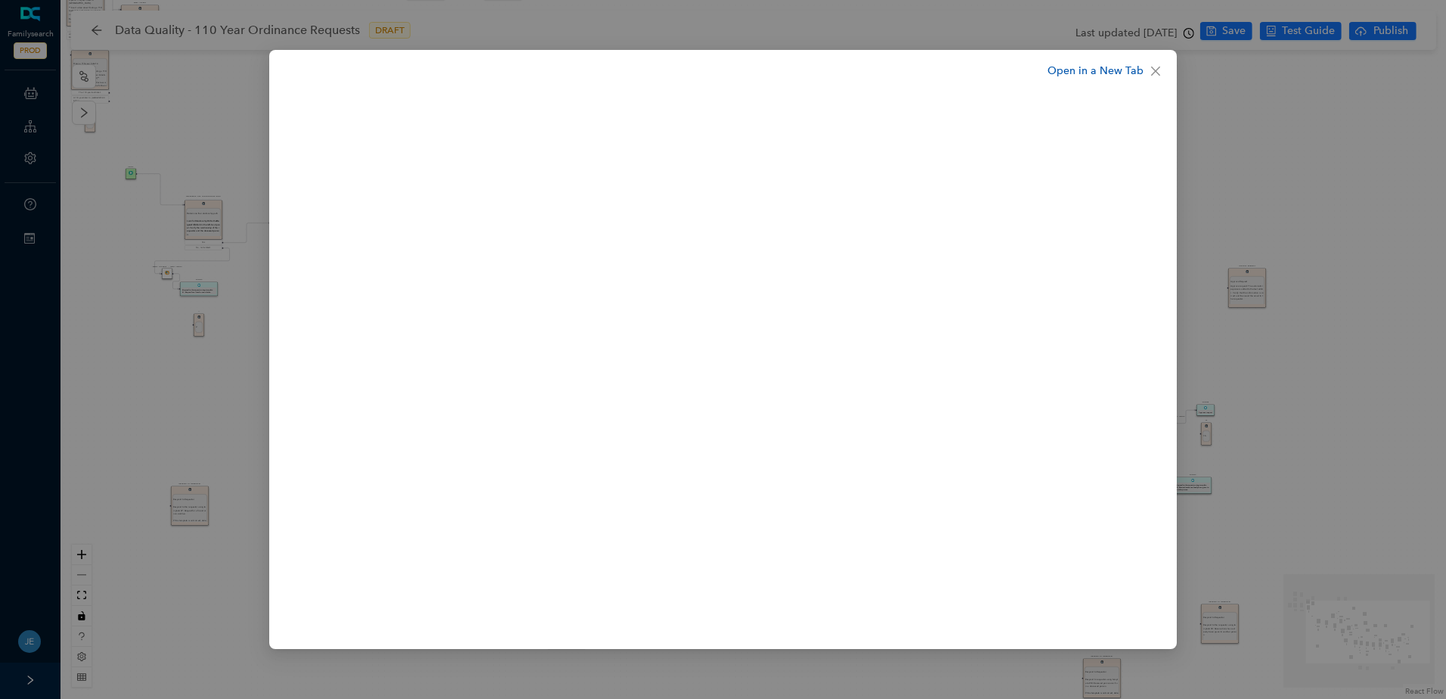
click at [1100, 68] on link "Open in a New Tab" at bounding box center [1096, 71] width 96 height 17
click at [1148, 70] on span "Close" at bounding box center [1156, 71] width 24 height 12
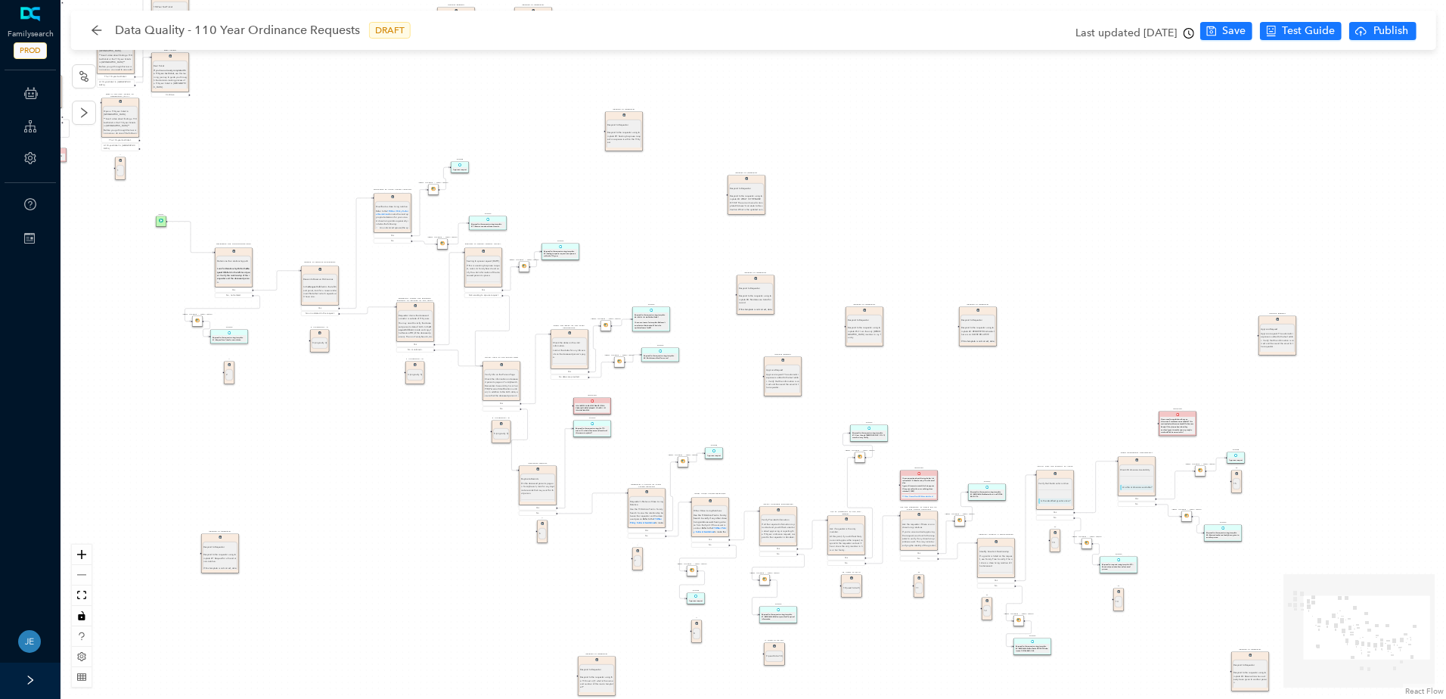
drag, startPoint x: 270, startPoint y: 427, endPoint x: 300, endPoint y: 474, distance: 56.5
click at [300, 474] on div "Approve Request Approve Request Approve request. The automatic response is adde…" at bounding box center [754, 349] width 1386 height 699
click at [154, 179] on div "Approve Request Approve Request Approve request. The automatic response is adde…" at bounding box center [754, 349] width 1386 height 699
click at [235, 275] on p "Look for RelationshipPath in the Request Info field in the left-hand panel. Ver…" at bounding box center [233, 275] width 33 height 17
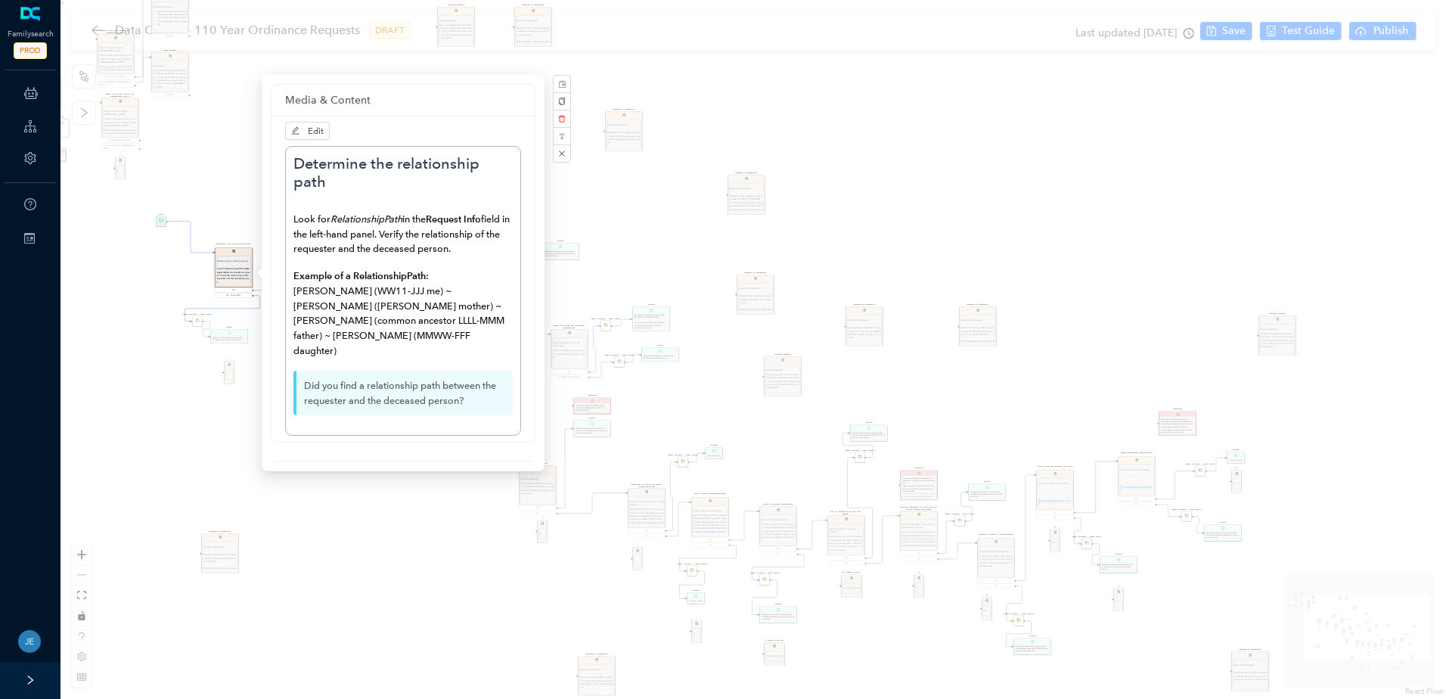
click at [203, 458] on div "Approve Request Approve Request Approve request. The automatic response is adde…" at bounding box center [754, 349] width 1386 height 699
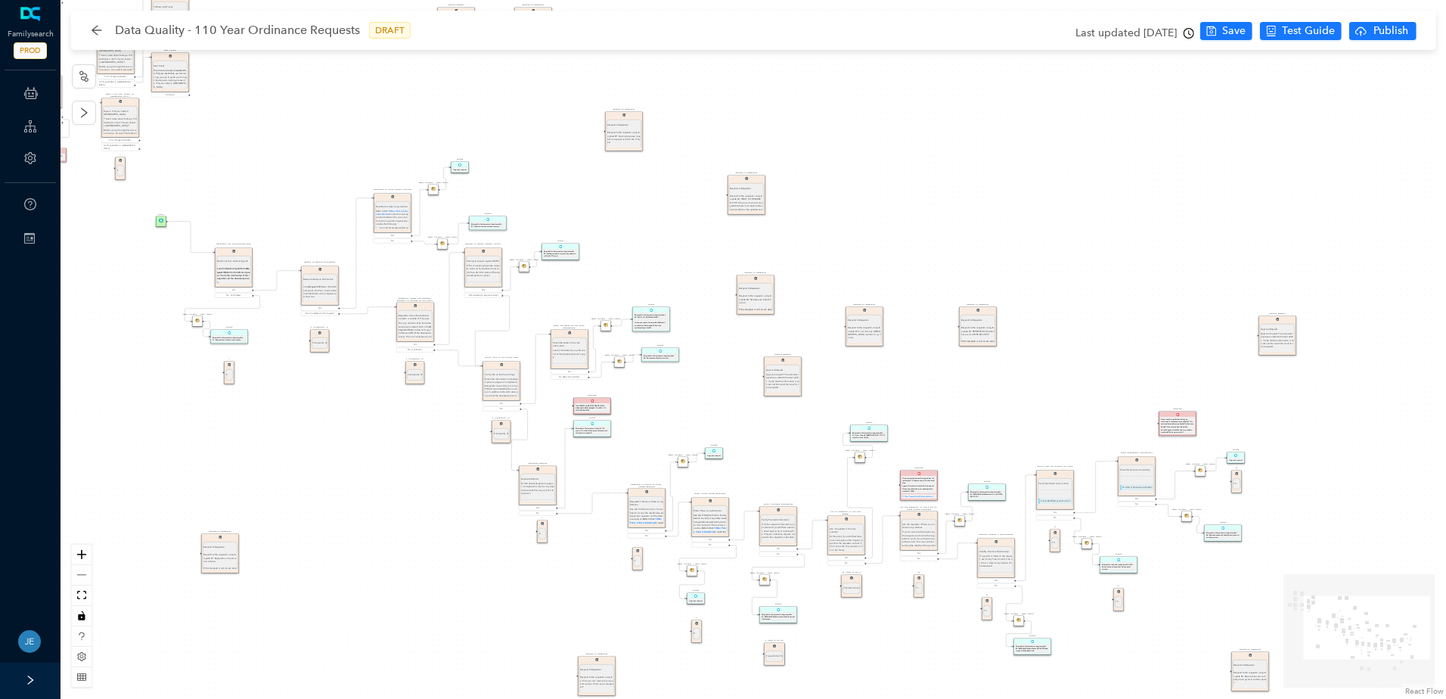
click at [162, 223] on div "Start" at bounding box center [161, 221] width 11 height 11
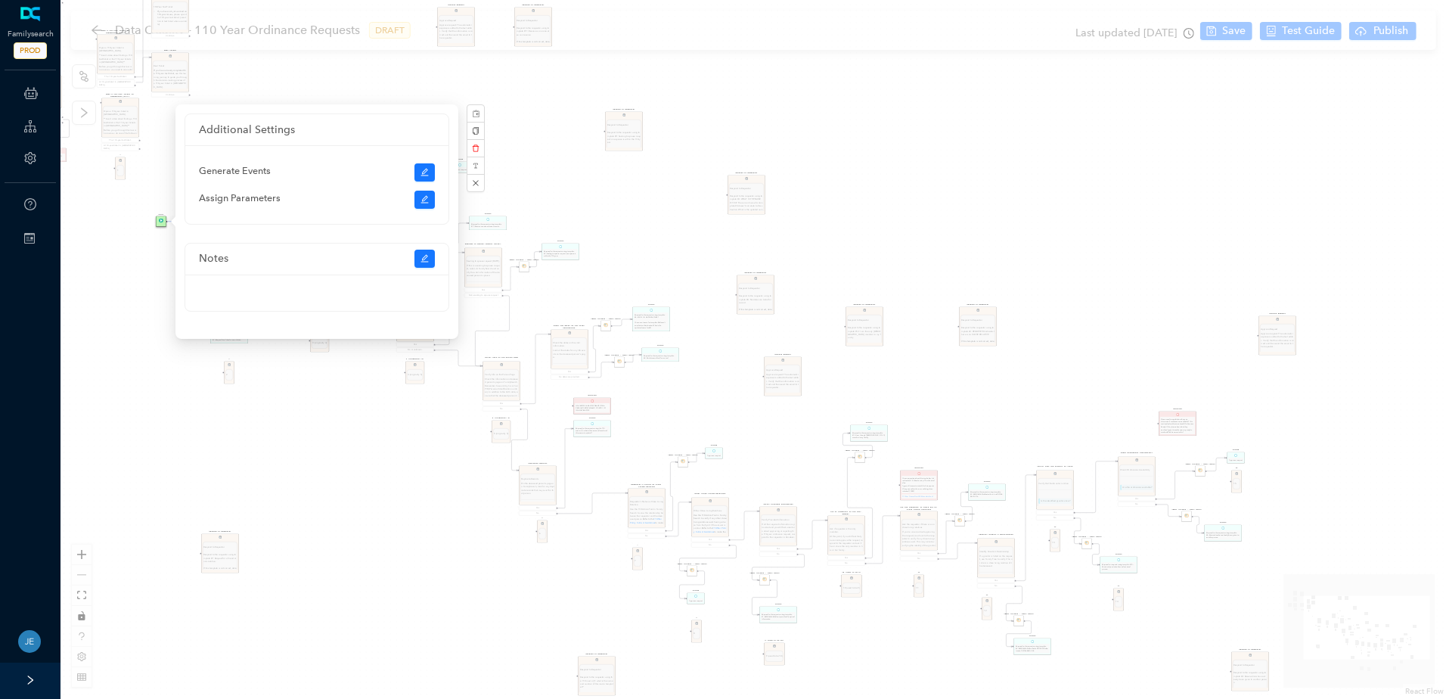
click at [305, 475] on div "Approve Request Approve Request Approve request. The automatic response is adde…" at bounding box center [754, 349] width 1386 height 699
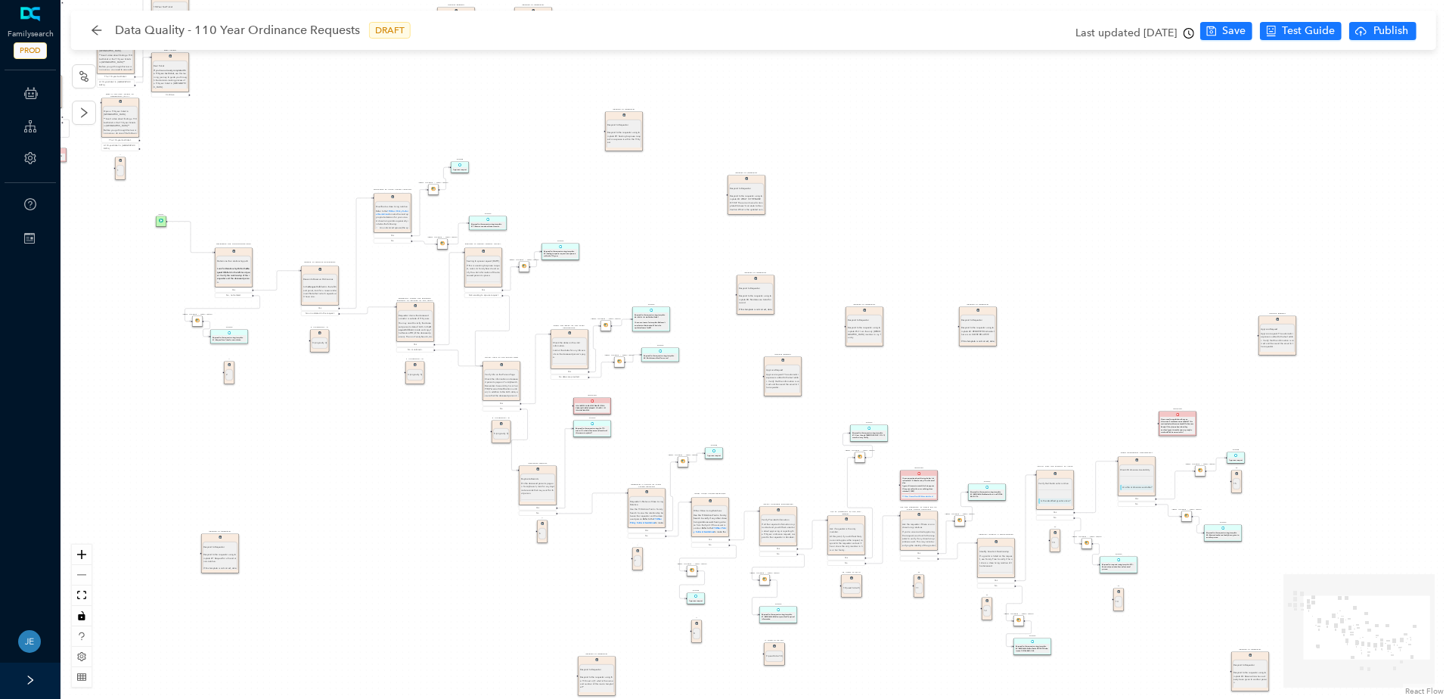
drag, startPoint x: 1149, startPoint y: 667, endPoint x: 1126, endPoint y: 620, distance: 52.8
click at [1132, 631] on div "Approve Request Approve Request Approve request. The automatic response is adde…" at bounding box center [754, 349] width 1386 height 699
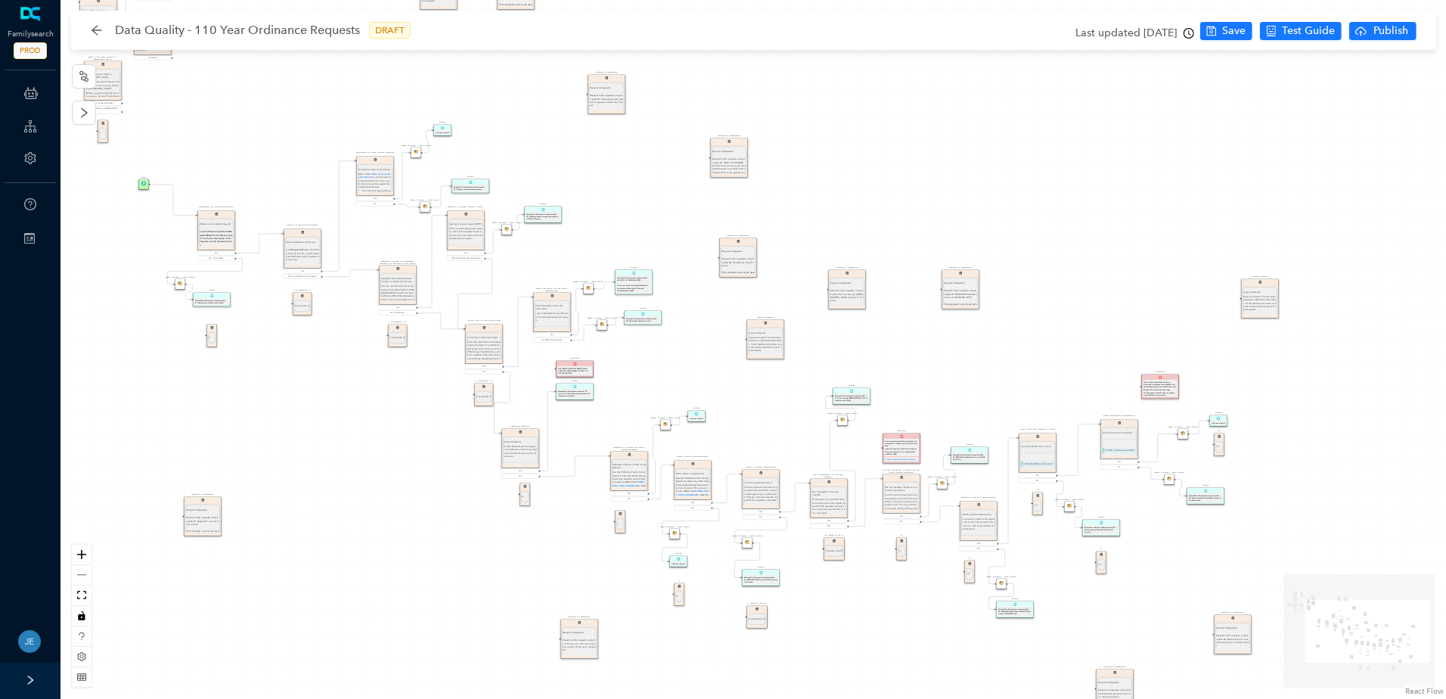
click at [1126, 620] on div "Approve Request Approve Request Approve request. The automatic response is adde…" at bounding box center [754, 349] width 1386 height 699
